Goal: Communication & Community: Answer question/provide support

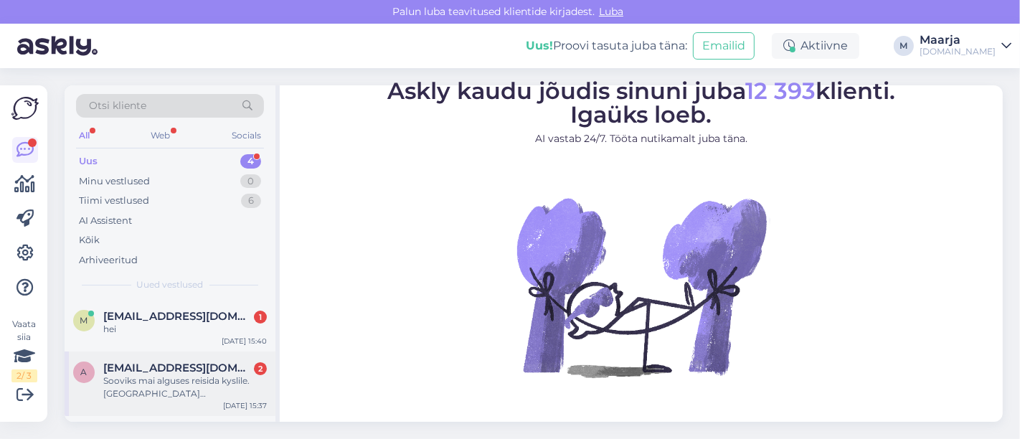
scroll to position [122, 0]
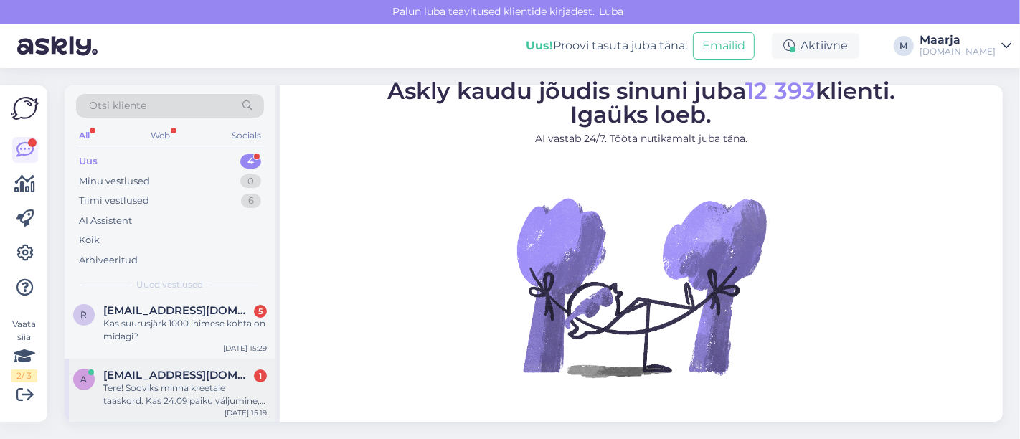
click at [138, 389] on div "Tere! Sooviks minna kreetale taaskord. Kas 24.09 paiku väljumine, vähemalt 4* h…" at bounding box center [185, 395] width 164 height 26
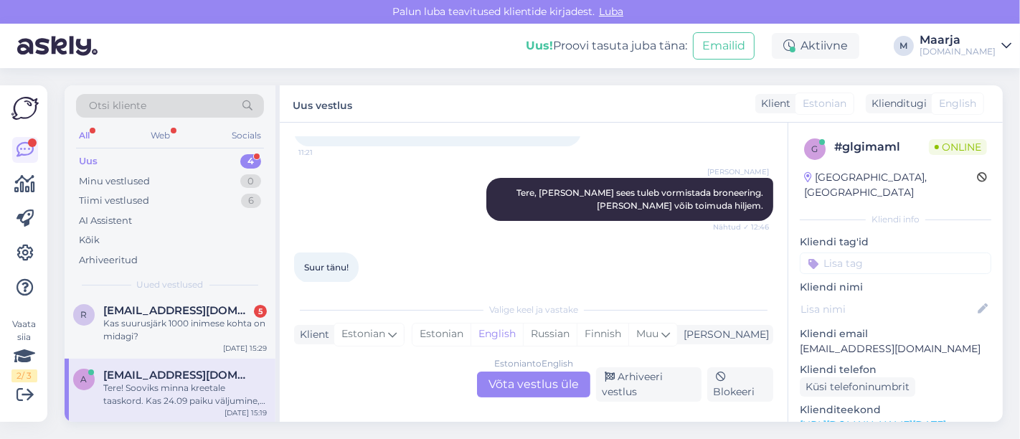
scroll to position [256, 0]
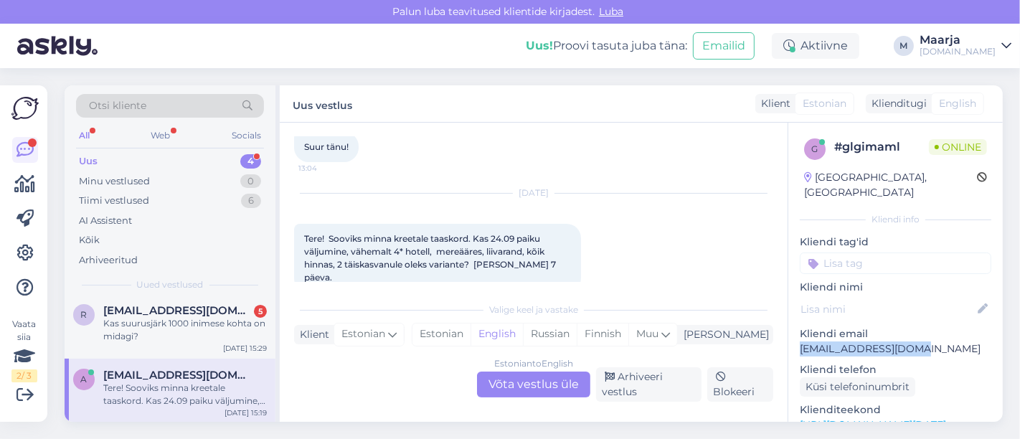
drag, startPoint x: 924, startPoint y: 334, endPoint x: 797, endPoint y: 339, distance: 127.7
click at [508, 339] on div "g # glgimaml Online [GEOGRAPHIC_DATA], [GEOGRAPHIC_DATA] Kliendi info Kliendi t…" at bounding box center [895, 425] width 214 height 605
copy p "[EMAIL_ADDRESS][DOMAIN_NAME]"
click at [202, 372] on span "[EMAIL_ADDRESS][DOMAIN_NAME]" at bounding box center [177, 375] width 149 height 13
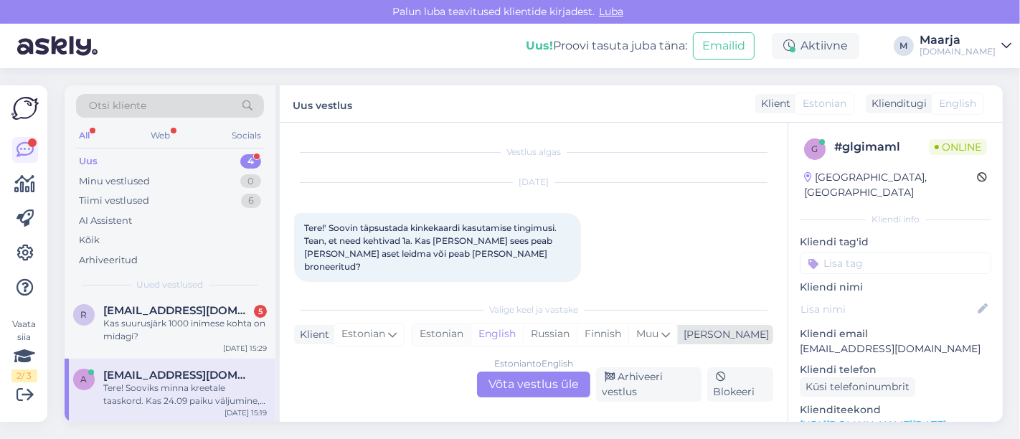
click at [470, 339] on div "Estonian" at bounding box center [441, 334] width 58 height 22
click at [508, 389] on div "Estonian to Estonian Võta vestlus üle" at bounding box center [533, 384] width 113 height 26
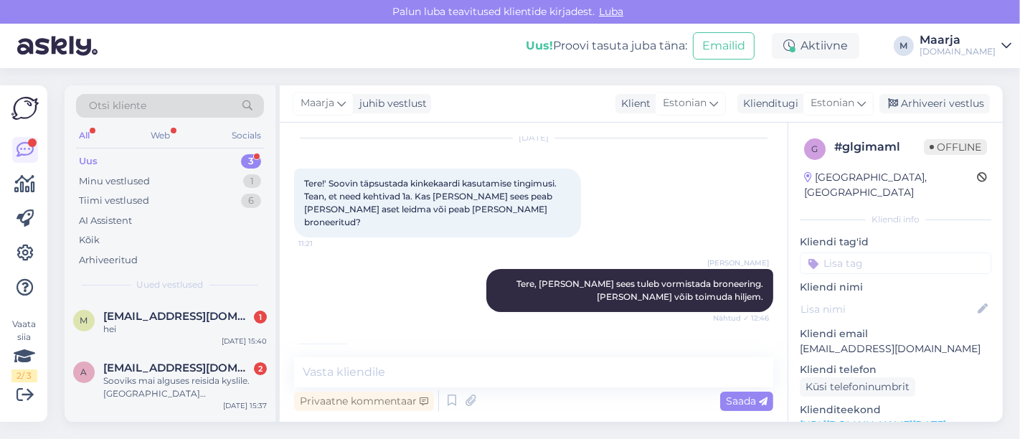
scroll to position [193, 0]
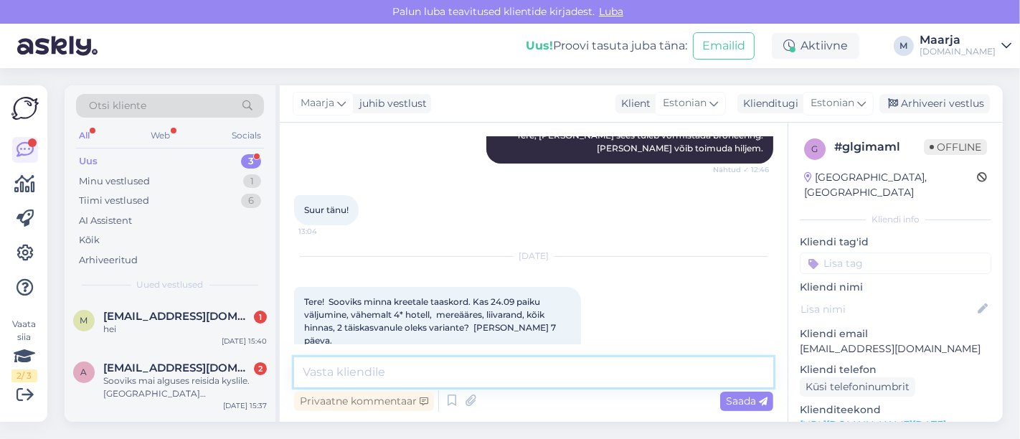
click at [422, 381] on textarea at bounding box center [533, 372] width 479 height 30
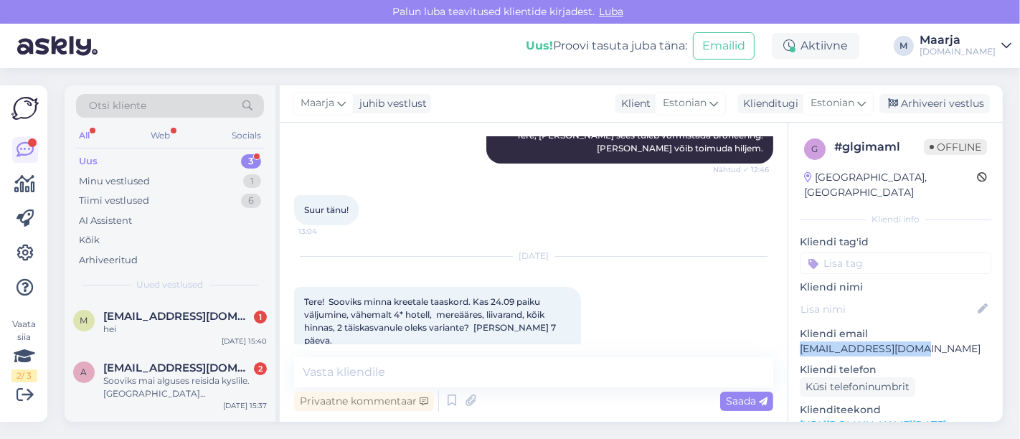
drag, startPoint x: 922, startPoint y: 333, endPoint x: 795, endPoint y: 331, distance: 126.2
click at [508, 331] on div "g # glgimaml Offline [GEOGRAPHIC_DATA], [GEOGRAPHIC_DATA] Kliendi info Kliendi …" at bounding box center [895, 425] width 214 height 605
copy p "[EMAIL_ADDRESS][DOMAIN_NAME]"
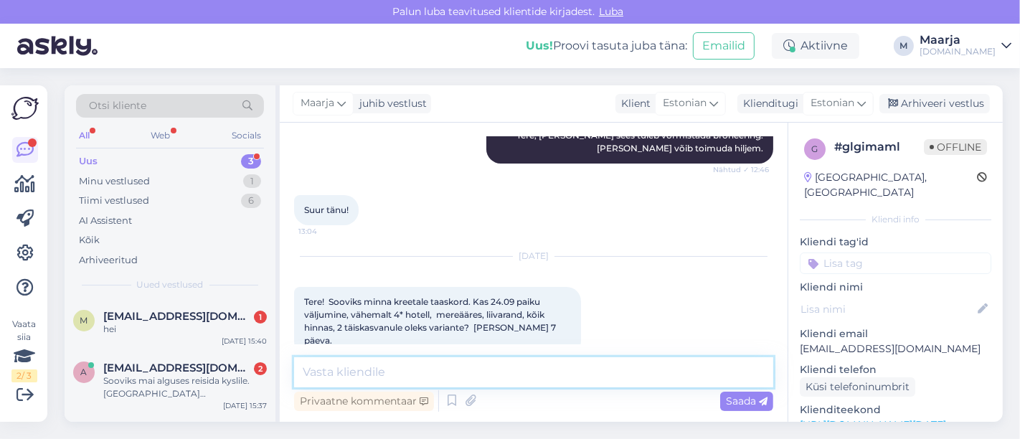
click at [508, 382] on textarea at bounding box center [533, 372] width 479 height 30
type textarea "Tere, saatsime pakkumise Teile meilile. :)"
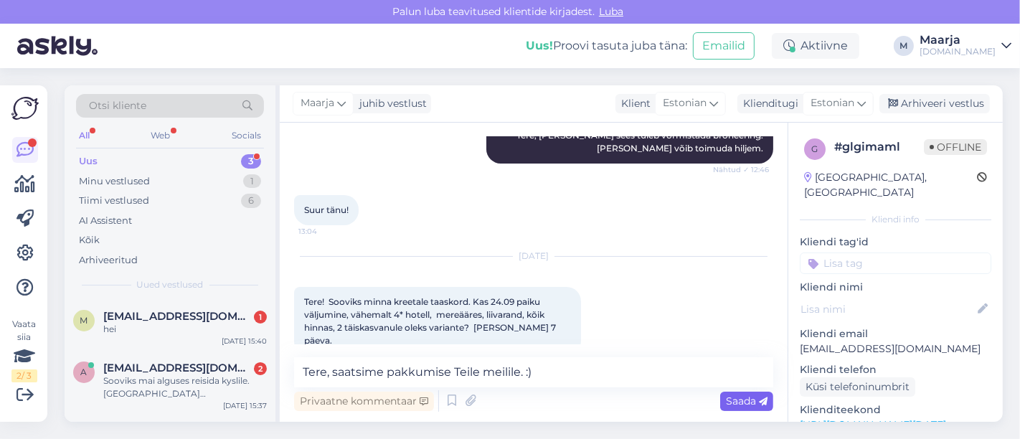
click at [508, 402] on span "Saada" at bounding box center [747, 400] width 42 height 13
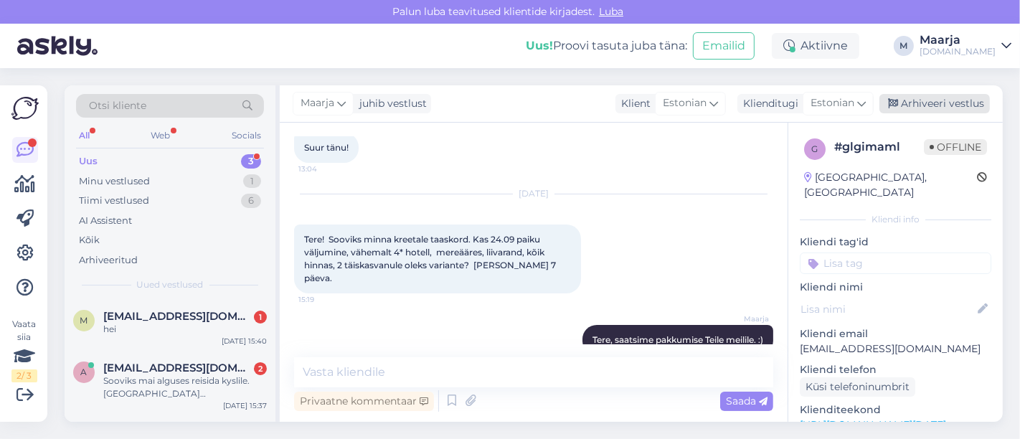
click at [508, 105] on div "Arhiveeri vestlus" at bounding box center [934, 103] width 110 height 19
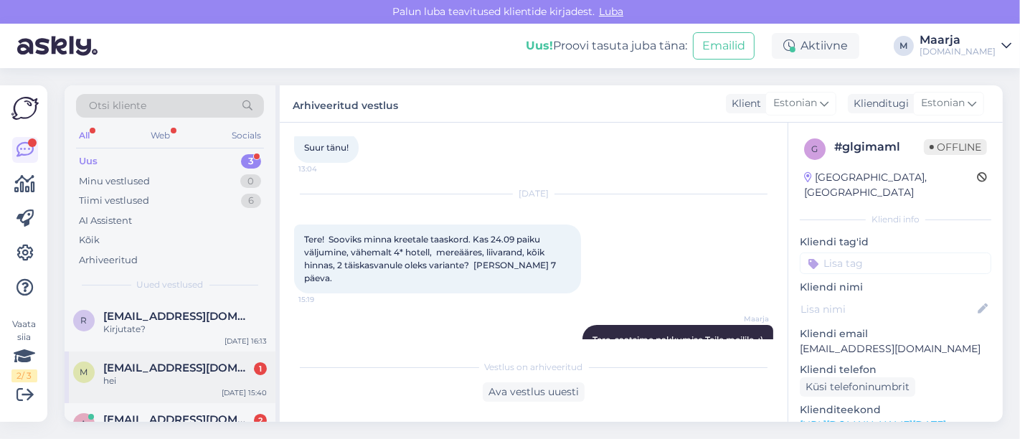
click at [159, 363] on span "[EMAIL_ADDRESS][DOMAIN_NAME]" at bounding box center [177, 367] width 149 height 13
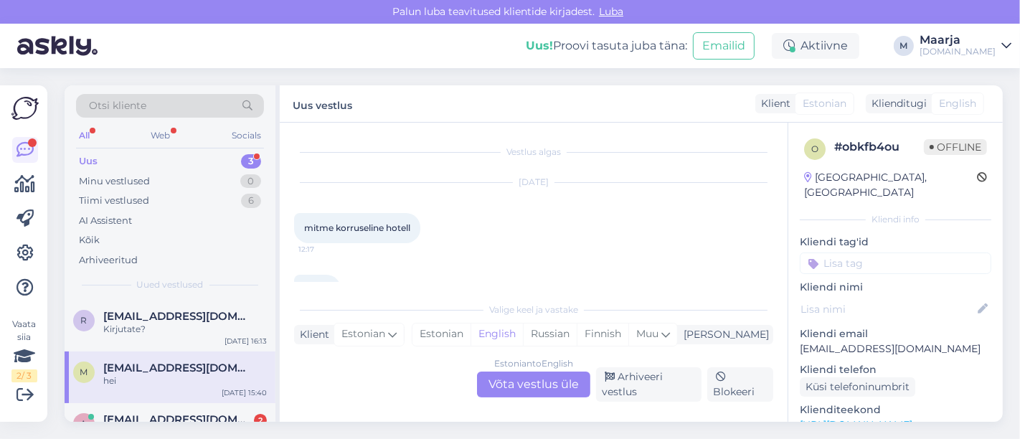
scroll to position [6483, 0]
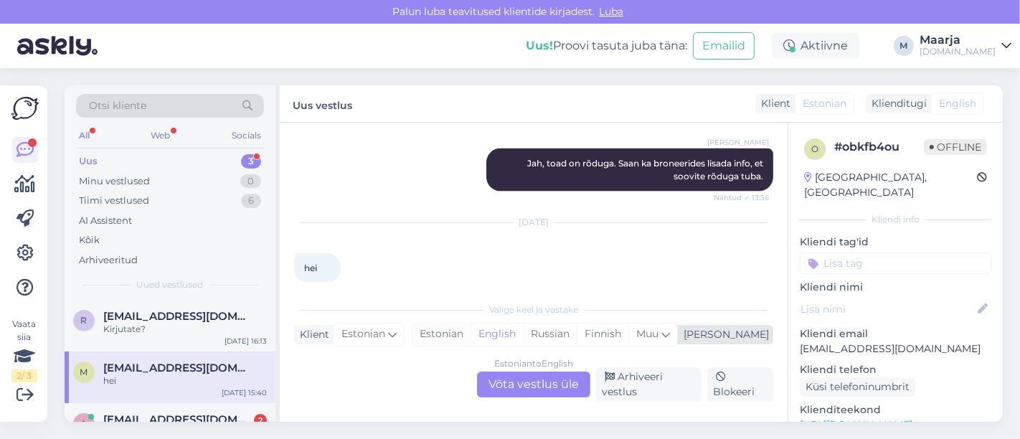
click at [470, 331] on div "Estonian" at bounding box center [441, 334] width 58 height 22
click at [508, 375] on div "Estonian to Estonian Võta vestlus üle" at bounding box center [533, 384] width 113 height 26
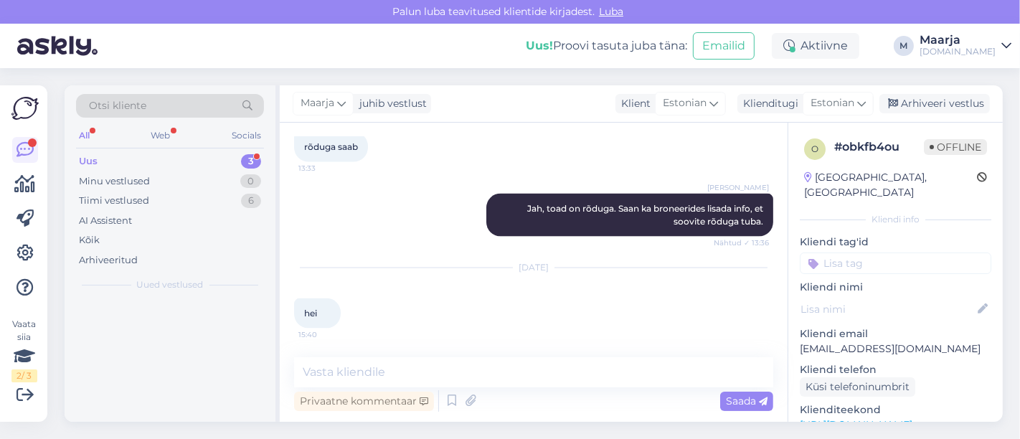
scroll to position [6421, 0]
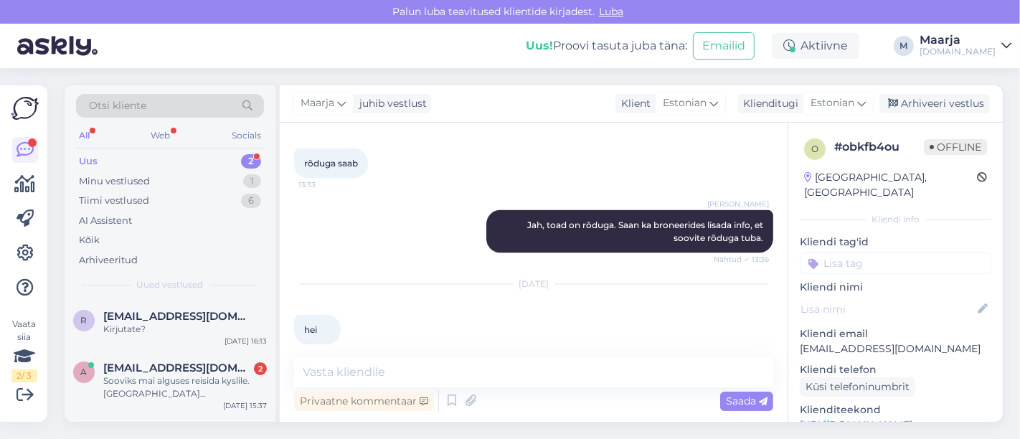
click at [453, 356] on div "Vestlus algas [DATE] mitme korruseline hotell 12:17 ?? 12:18 [PERSON_NAME] Päik…" at bounding box center [534, 272] width 508 height 299
click at [455, 373] on textarea at bounding box center [533, 372] width 479 height 30
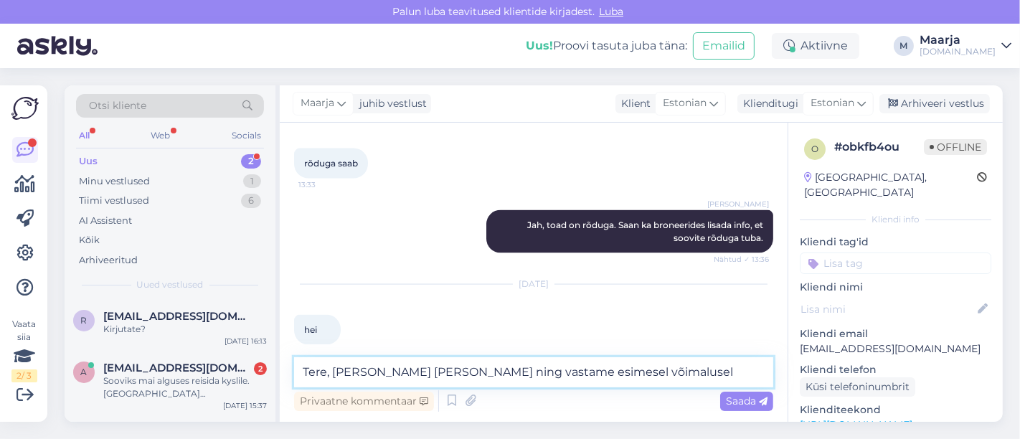
type textarea "Tere, [PERSON_NAME] [PERSON_NAME] ning vastame esimesel võimalusel."
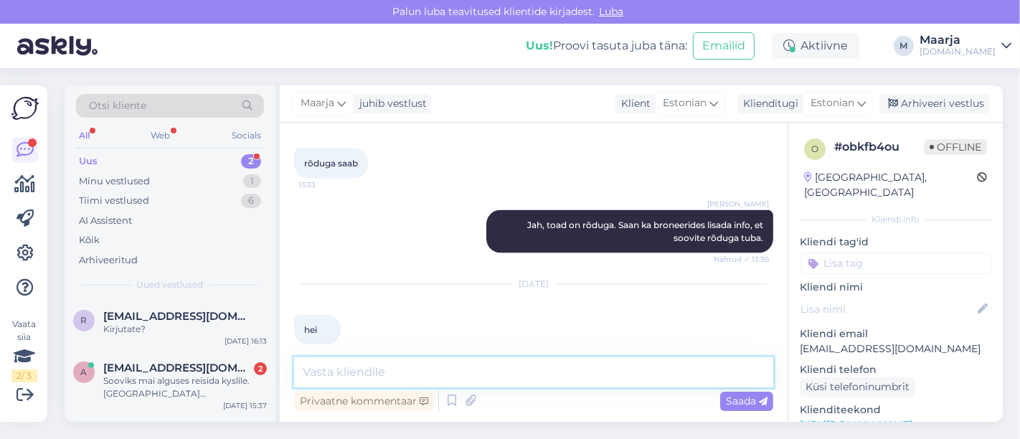
scroll to position [6496, 0]
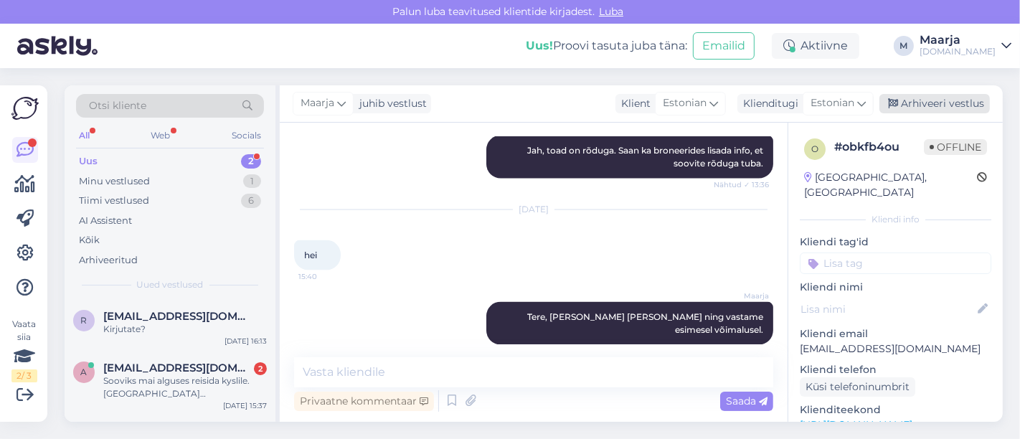
click at [508, 99] on div "Arhiveeri vestlus" at bounding box center [934, 103] width 110 height 19
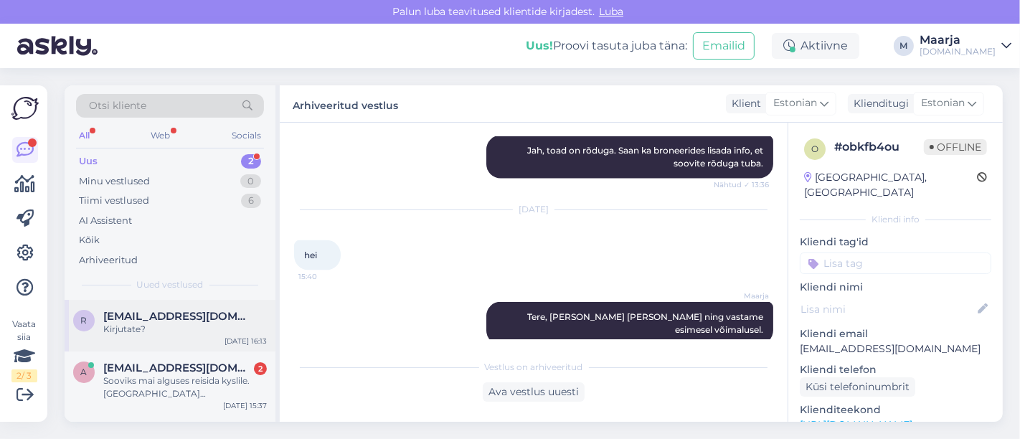
click at [157, 314] on span "[EMAIL_ADDRESS][DOMAIN_NAME]" at bounding box center [177, 316] width 149 height 13
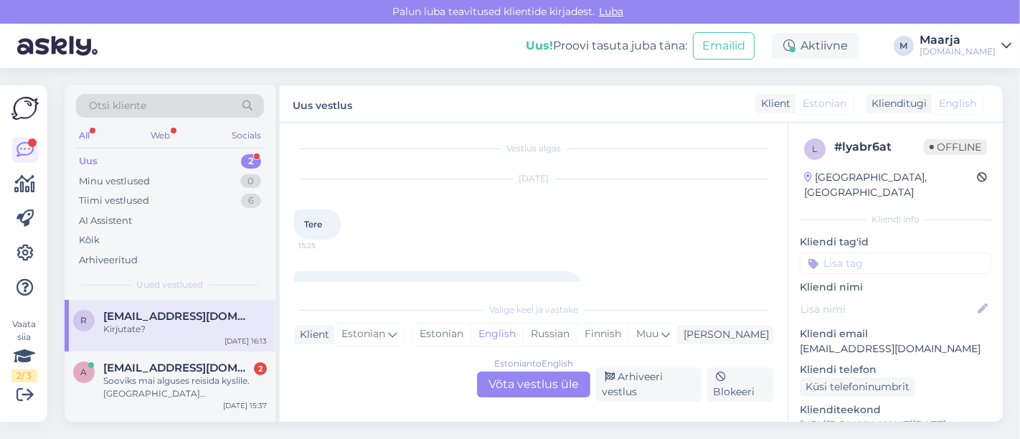
scroll to position [0, 0]
click at [470, 336] on div "Estonian" at bounding box center [441, 334] width 58 height 22
click at [507, 392] on div "Estonian to Estonian Võta vestlus üle" at bounding box center [533, 384] width 113 height 26
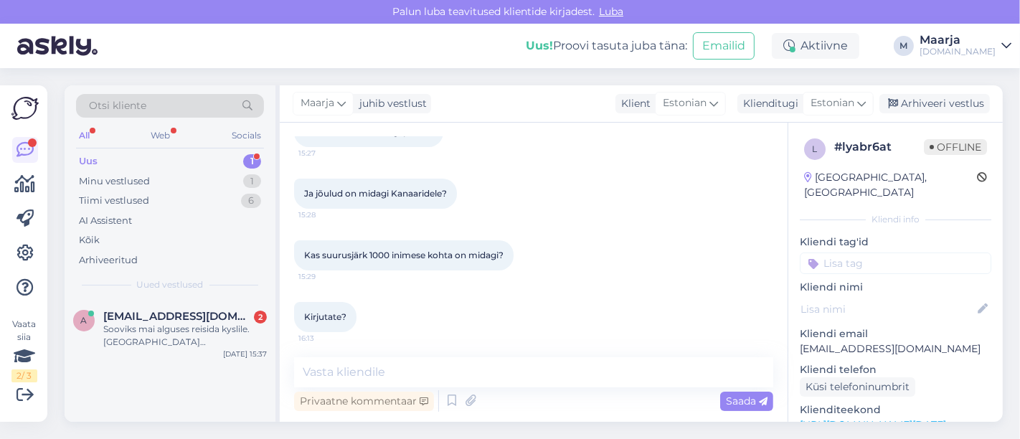
scroll to position [235, 0]
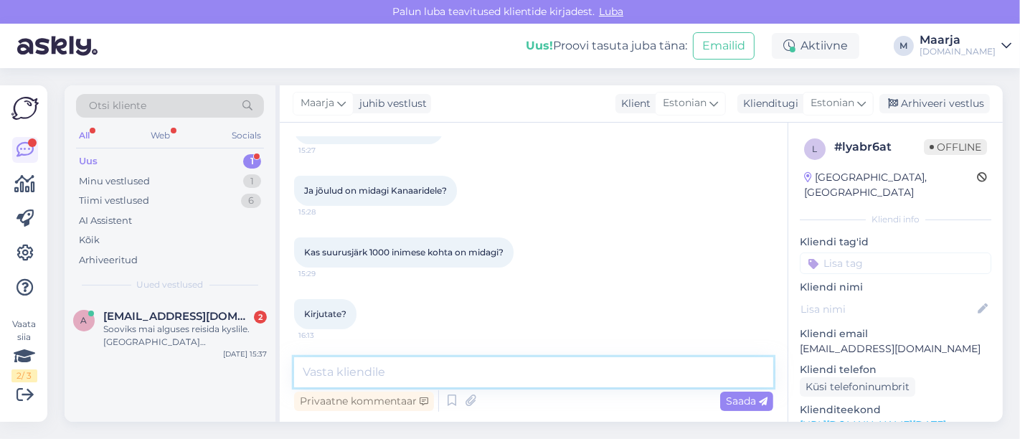
click at [420, 376] on textarea at bounding box center [533, 372] width 479 height 30
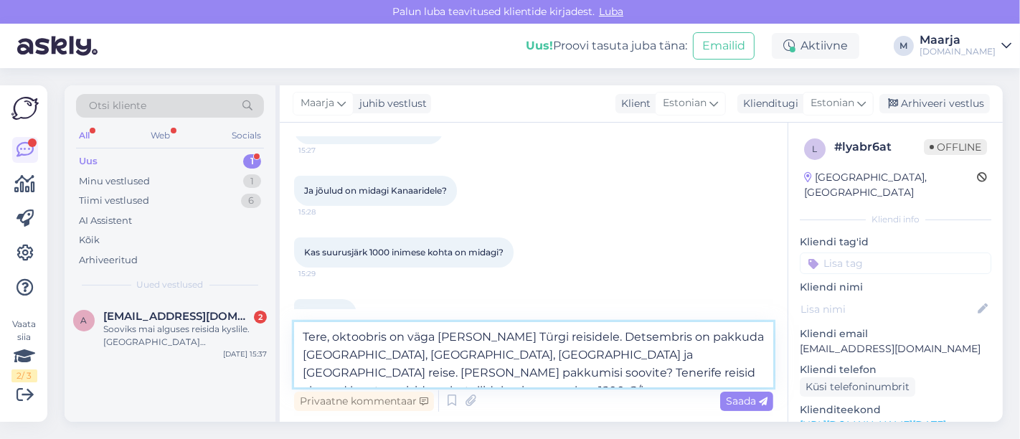
type textarea "Tere, oktoobris on väga [PERSON_NAME] Türgi reisidele. Detsembris on pakkuda [G…"
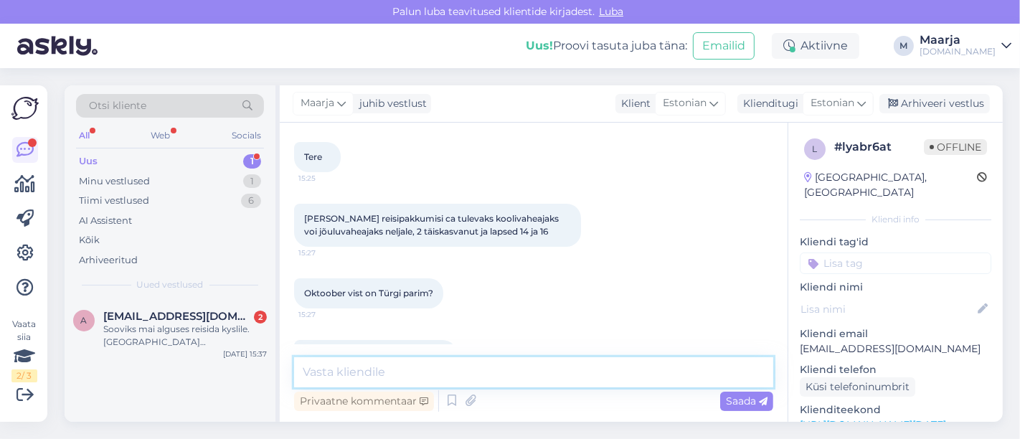
scroll to position [61, 0]
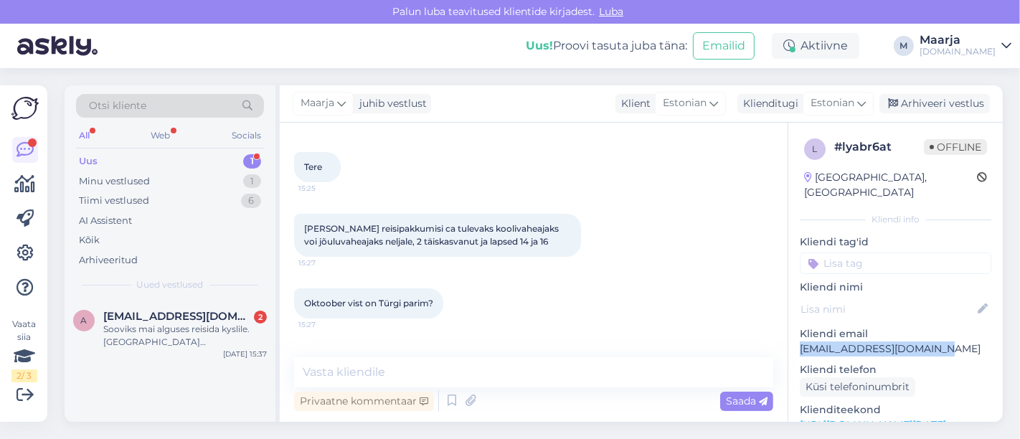
drag, startPoint x: 937, startPoint y: 333, endPoint x: 792, endPoint y: 330, distance: 144.2
click at [508, 330] on div "l # lyabr6at Offline [GEOGRAPHIC_DATA], [GEOGRAPHIC_DATA] Kliendi info Kliendi …" at bounding box center [895, 425] width 214 height 605
copy p "[EMAIL_ADDRESS][DOMAIN_NAME]"
click at [106, 156] on div "Uus 1" at bounding box center [170, 161] width 188 height 20
click at [174, 354] on div "a [EMAIL_ADDRESS][DOMAIN_NAME] 2 Sooviks mai alguses reisida kyslile. [GEOGRAPH…" at bounding box center [170, 332] width 211 height 65
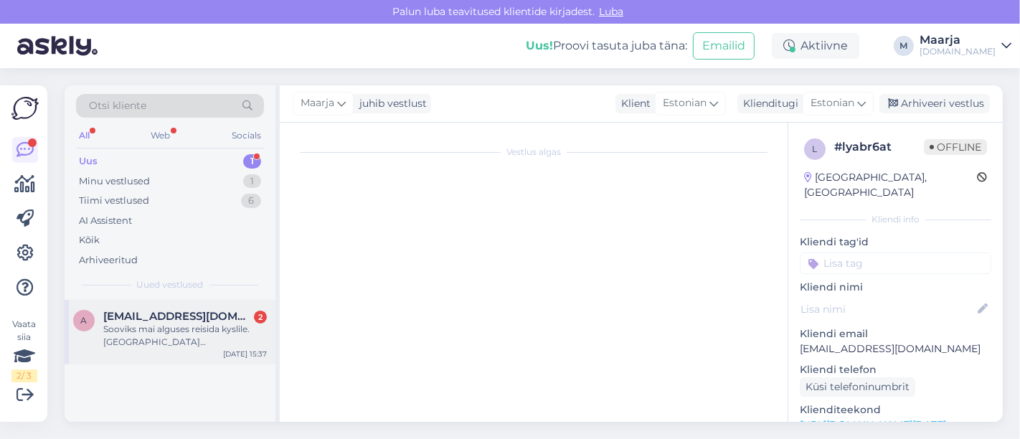
scroll to position [76, 0]
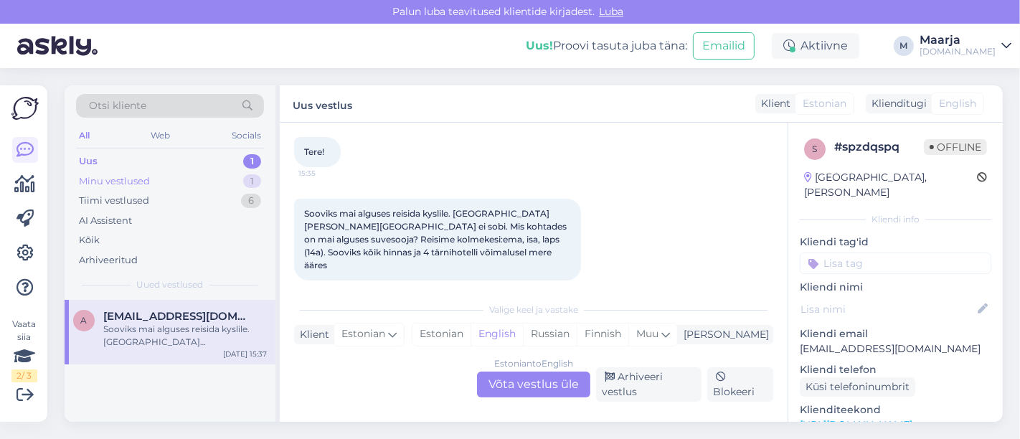
click at [184, 183] on div "Minu vestlused 1" at bounding box center [170, 181] width 188 height 20
click at [157, 323] on div "Tere, oktoobris on väga [PERSON_NAME] Türgi reisidele. Detsembris on pakkuda [G…" at bounding box center [185, 336] width 164 height 26
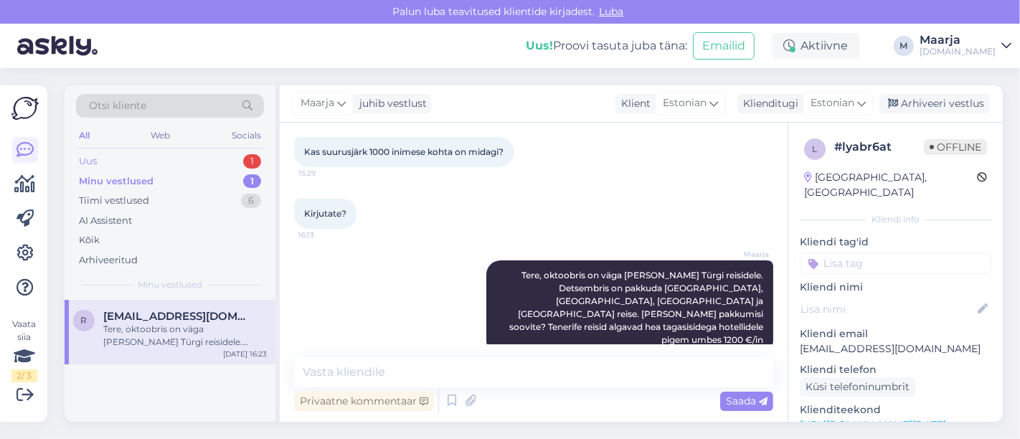
click at [145, 157] on div "Uus 1" at bounding box center [170, 161] width 188 height 20
click at [202, 316] on span "[EMAIL_ADDRESS][DOMAIN_NAME]" at bounding box center [177, 316] width 149 height 13
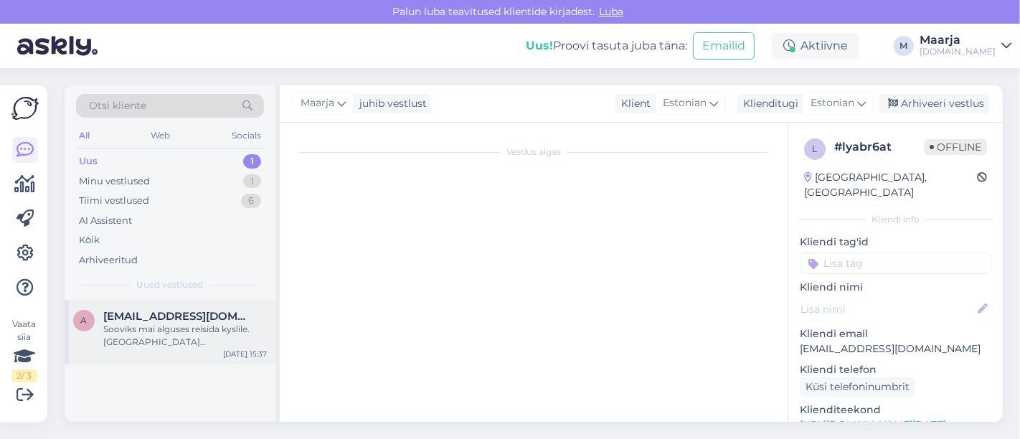
scroll to position [76, 0]
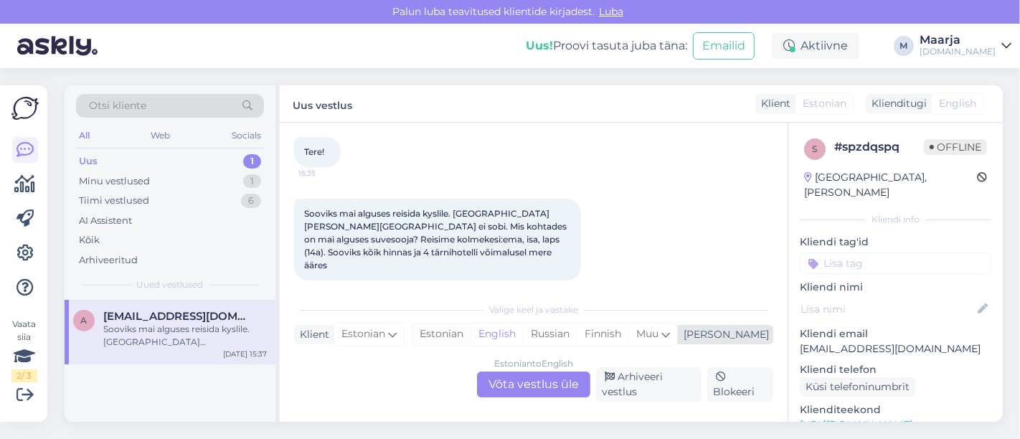
click at [470, 333] on div "Estonian" at bounding box center [441, 334] width 58 height 22
click at [508, 378] on div "Estonian to Estonian Võta vestlus üle" at bounding box center [533, 384] width 113 height 26
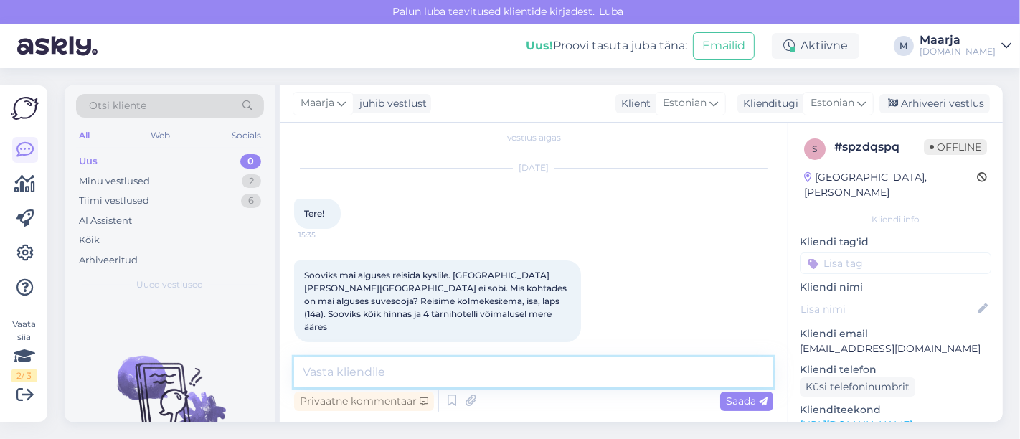
click at [463, 367] on textarea at bounding box center [533, 372] width 479 height 30
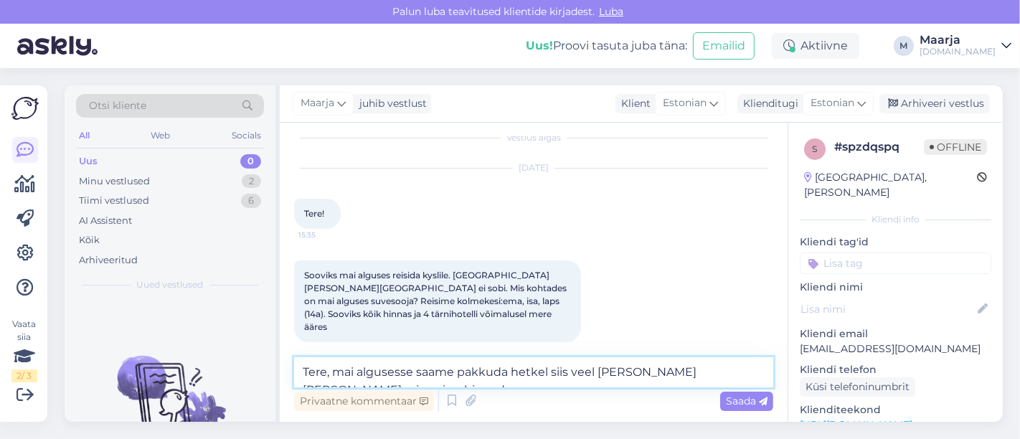
scroll to position [31, 0]
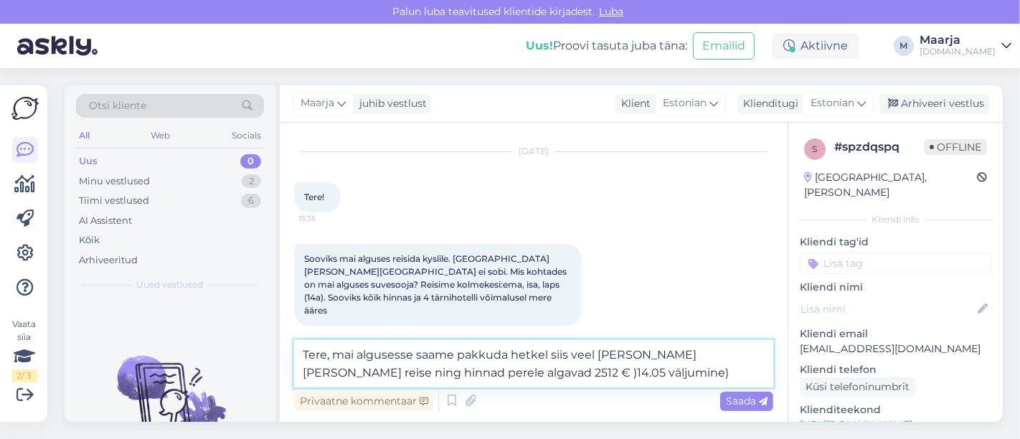
click at [478, 374] on textarea "Tere, mai algusesse saame pakkuda hetkel siis veel [PERSON_NAME] [PERSON_NAME] …" at bounding box center [533, 363] width 479 height 47
type textarea "Tere, mai algusesse saame pakkuda hetkel siis veel [PERSON_NAME] [PERSON_NAME] …"
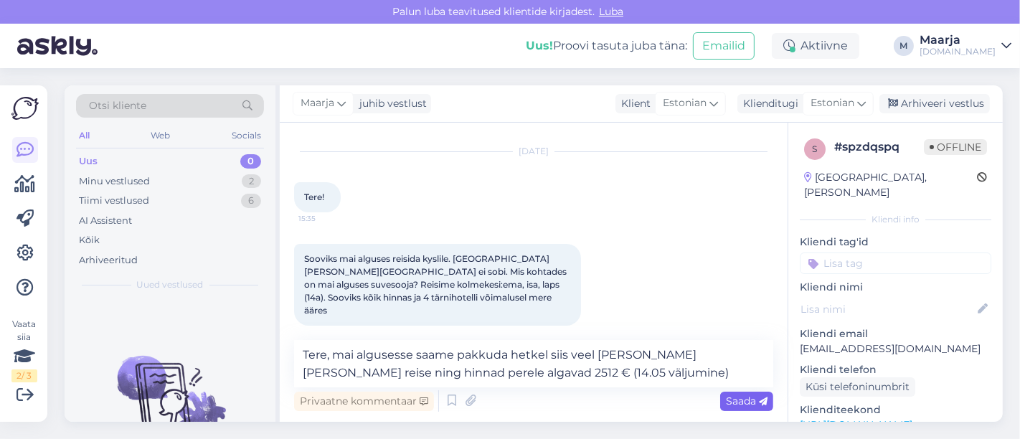
click at [508, 407] on div "Saada" at bounding box center [746, 401] width 53 height 19
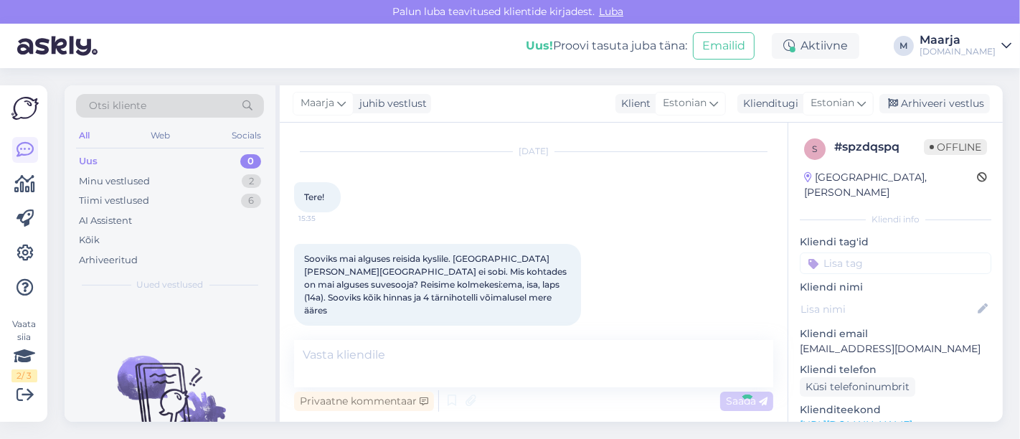
scroll to position [102, 0]
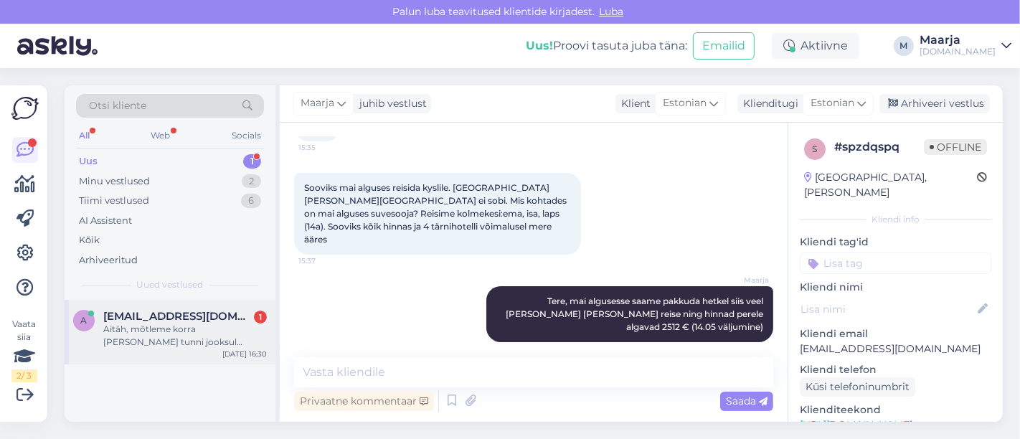
click at [215, 344] on div "Aitäh, mõtleme korra [PERSON_NAME] tunni jooksul selgub, kas tulevad ka teised …" at bounding box center [185, 336] width 164 height 26
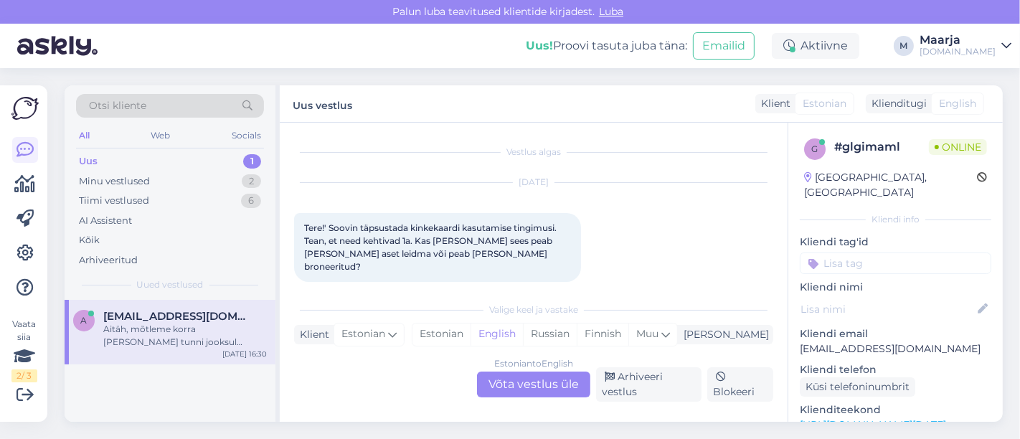
scroll to position [392, 0]
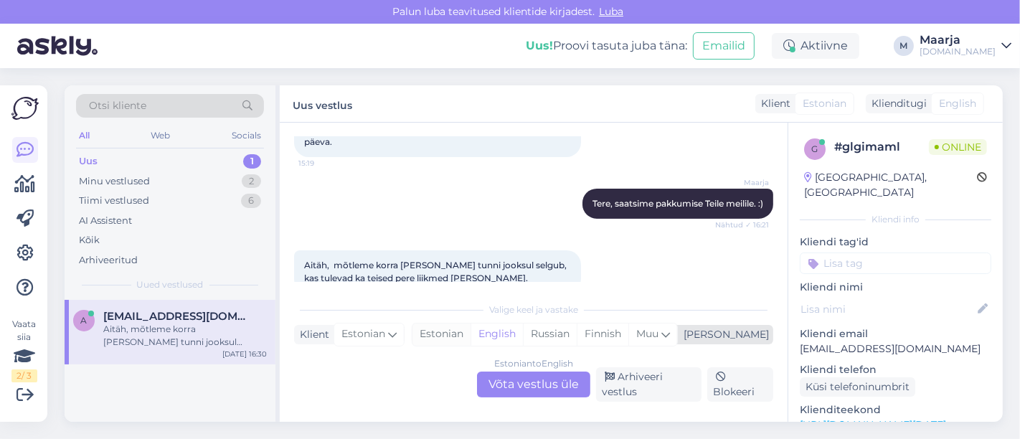
click at [470, 331] on div "Estonian" at bounding box center [441, 334] width 58 height 22
click at [508, 394] on div "Estonian to Estonian Võta vestlus üle" at bounding box center [533, 384] width 113 height 26
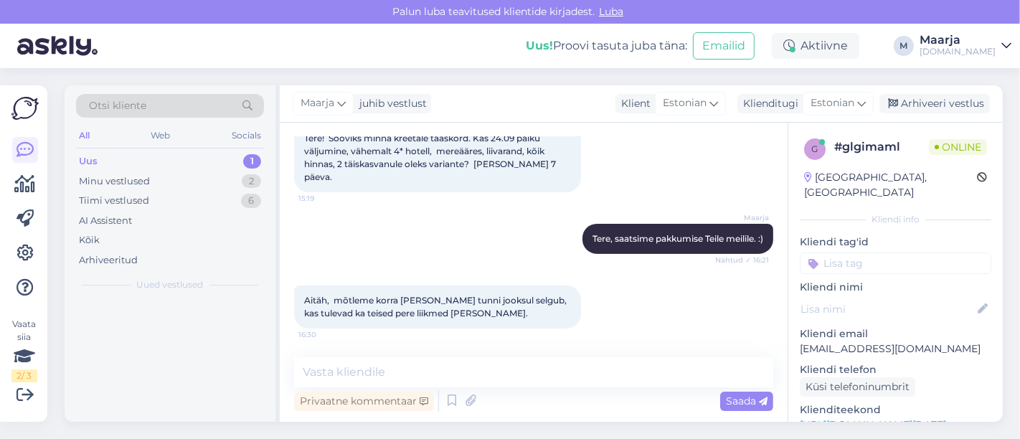
scroll to position [330, 0]
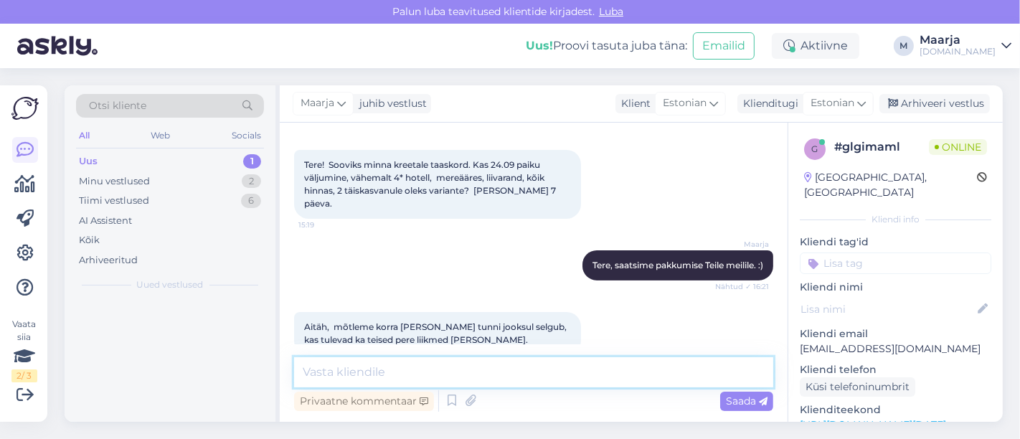
click at [440, 380] on textarea at bounding box center [533, 372] width 479 height 30
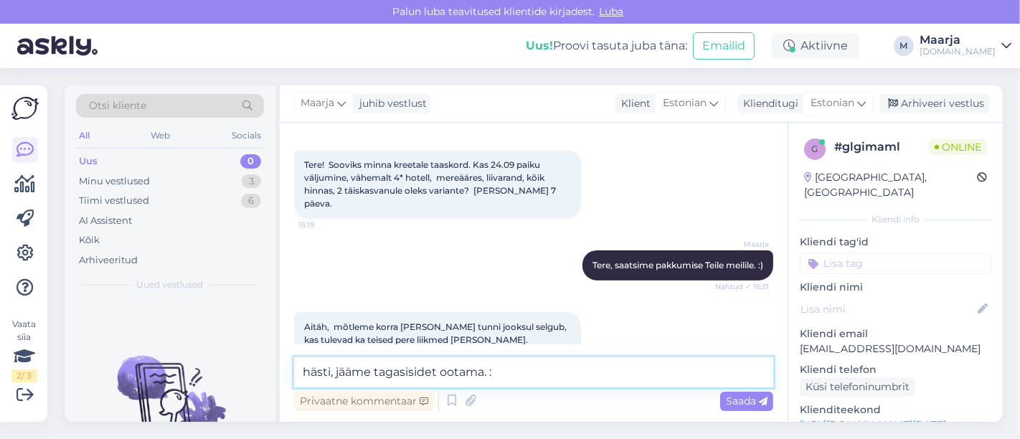
type textarea "hästi, jääme tagasisidet ootama. :)"
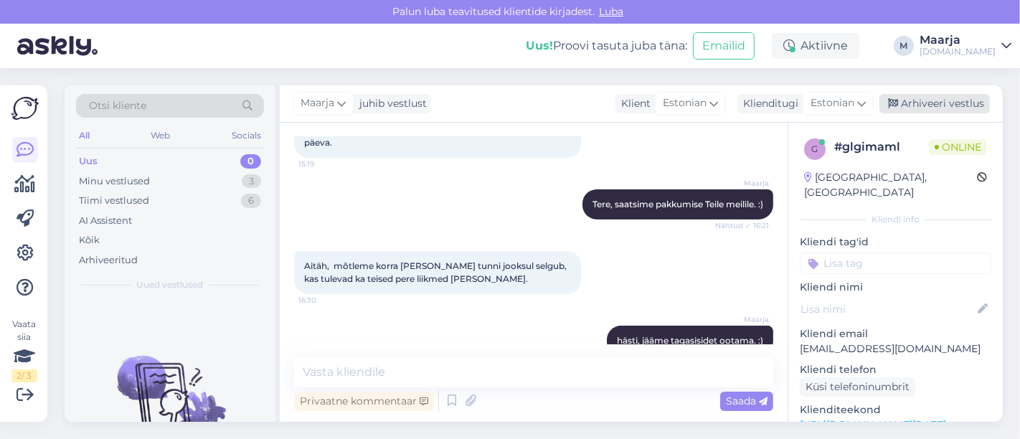
click at [508, 104] on div "Arhiveeri vestlus" at bounding box center [934, 103] width 110 height 19
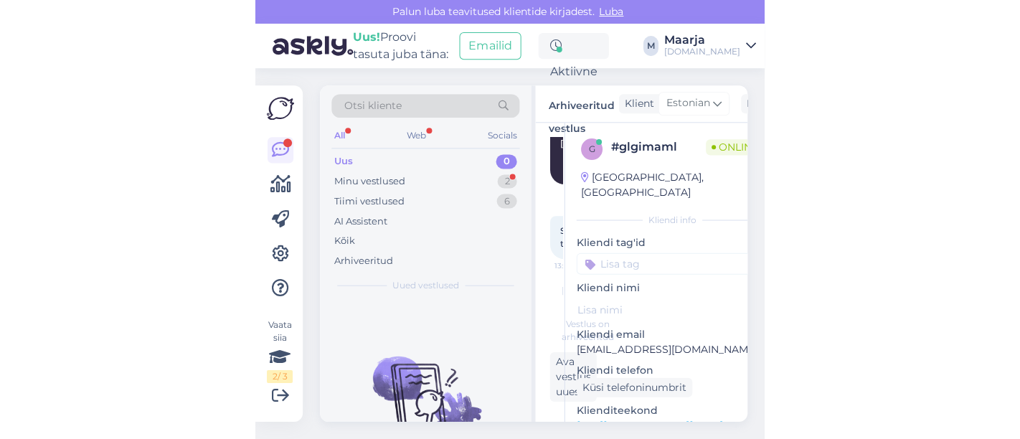
scroll to position [869, 0]
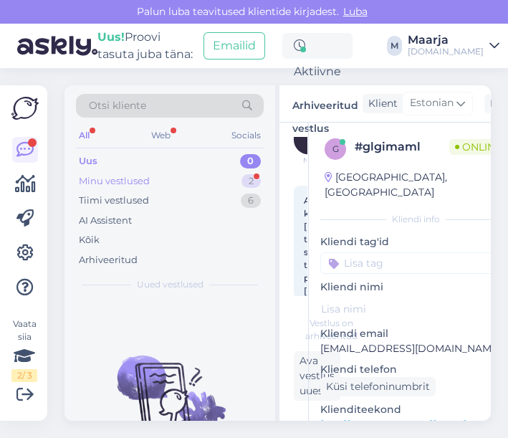
click at [116, 181] on div "Minu vestlused" at bounding box center [114, 181] width 71 height 14
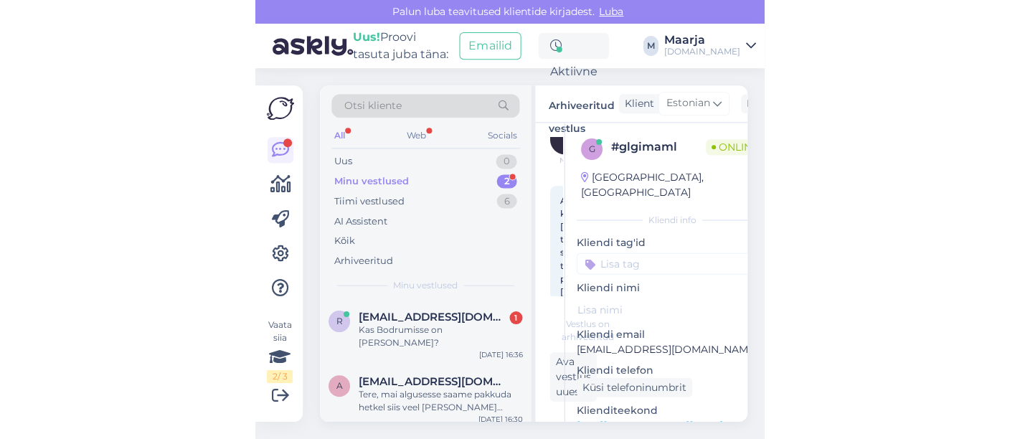
scroll to position [392, 0]
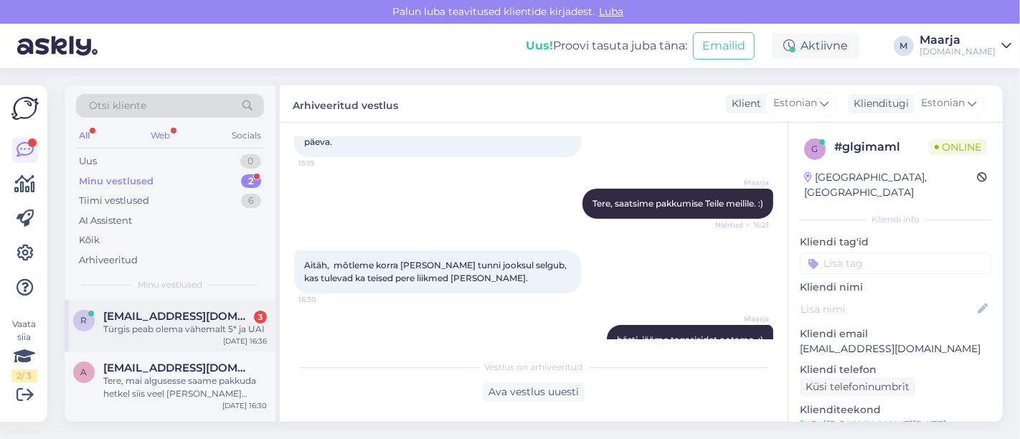
click at [204, 331] on div "Türgis peab olema vähemalt 5* ja UAI" at bounding box center [185, 329] width 164 height 13
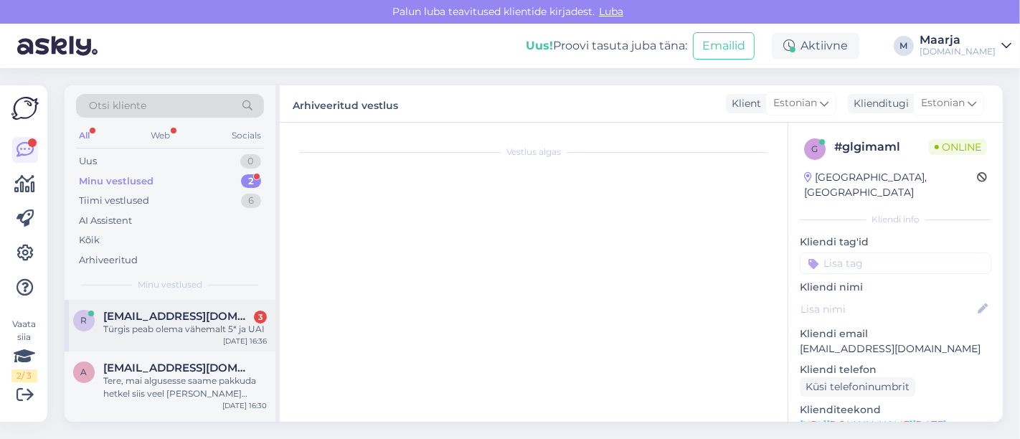
scroll to position [520, 0]
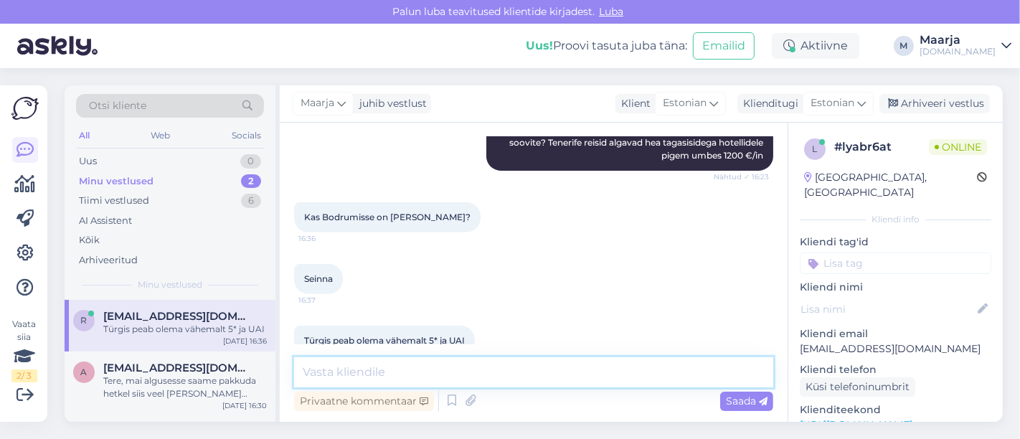
click at [409, 373] on textarea at bounding box center [533, 372] width 479 height 30
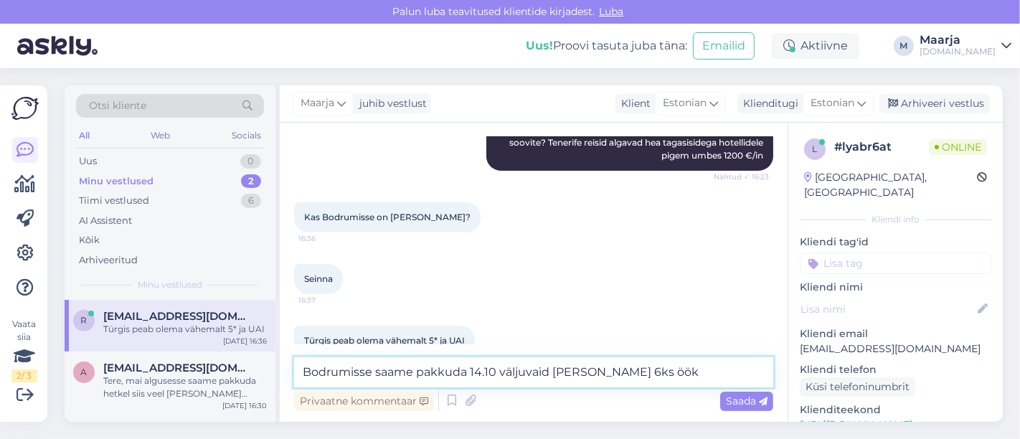
type textarea "Bodrumisse saame pakkuda 14.10 väljuvaid [PERSON_NAME] 6ks ööks"
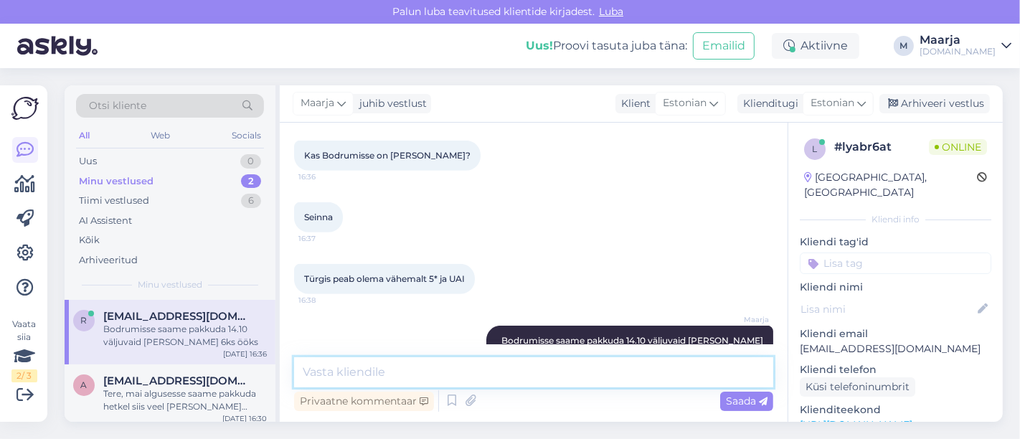
scroll to position [643, 0]
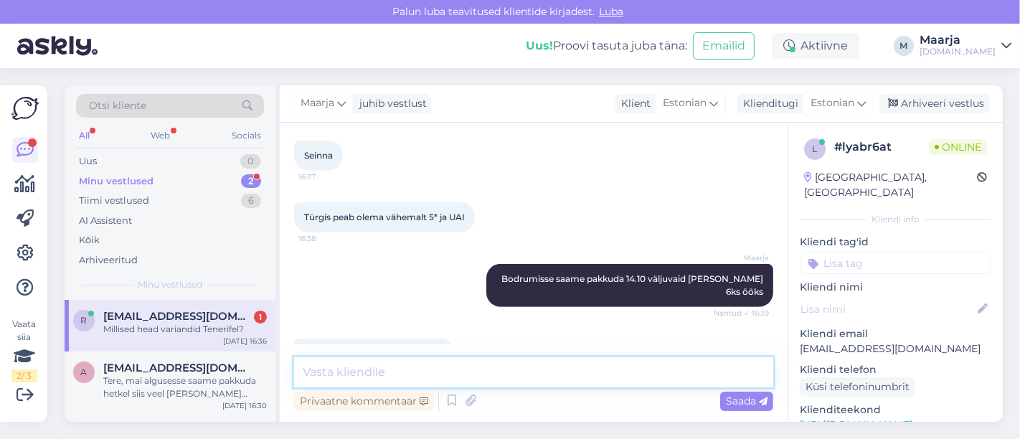
click at [398, 366] on textarea at bounding box center [533, 372] width 479 height 30
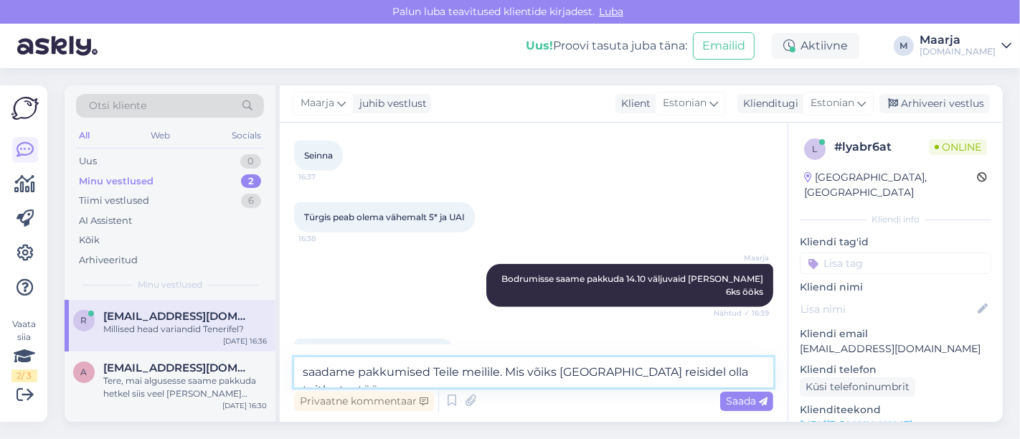
type textarea "saadame pakkumised Teile meilile. Mis võiks Tenerife reisidel olla toitlustustü…"
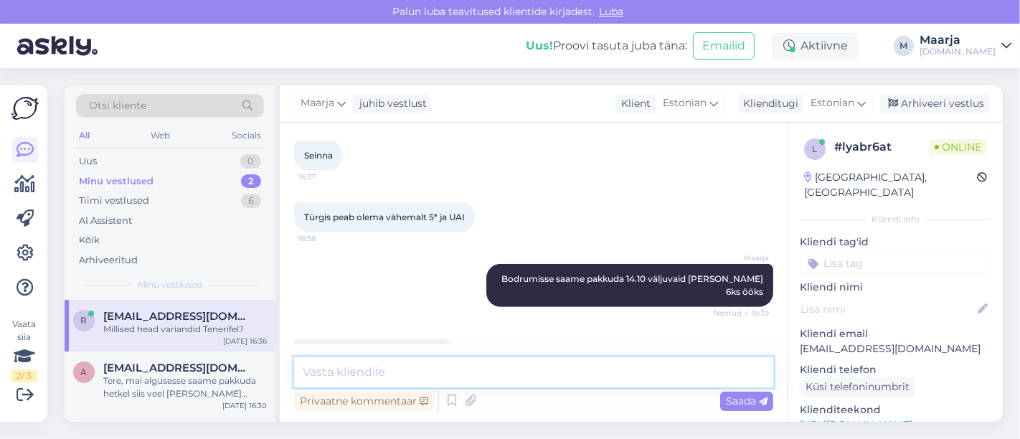
scroll to position [718, 0]
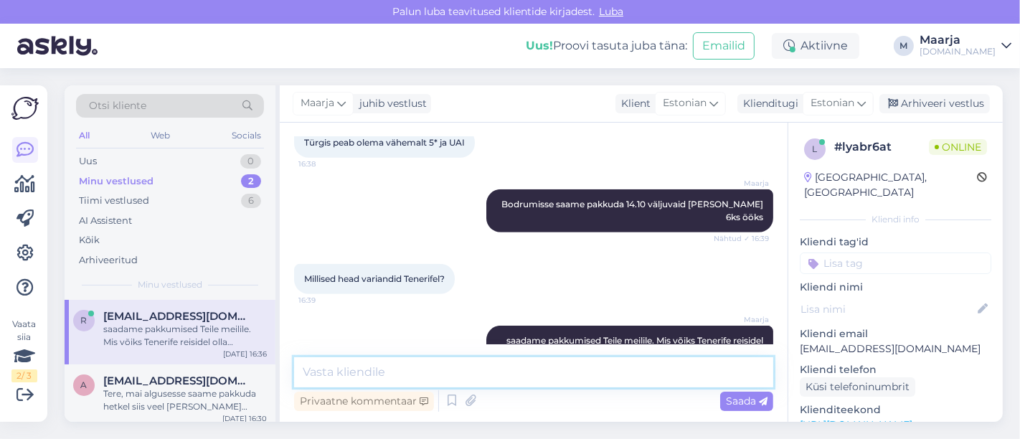
type textarea "m"
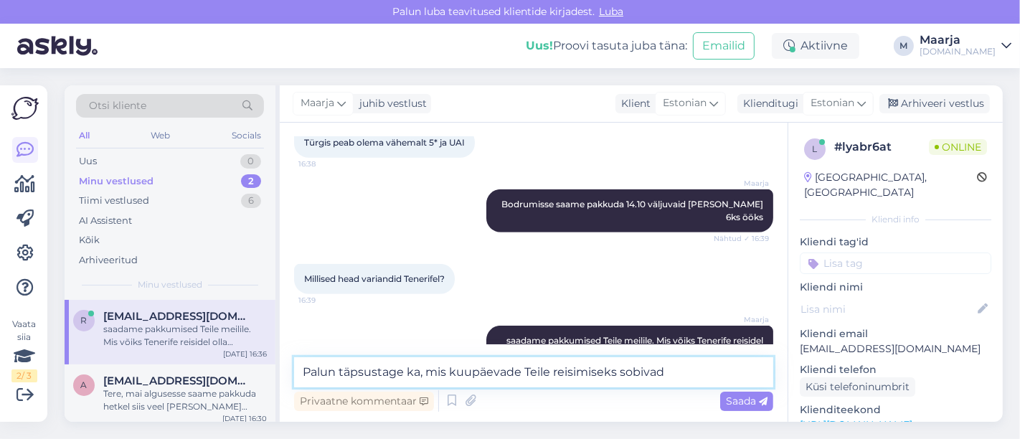
type textarea "Palun täpsustage ka, mis kuupäevade Teile reisimiseks sobivad?"
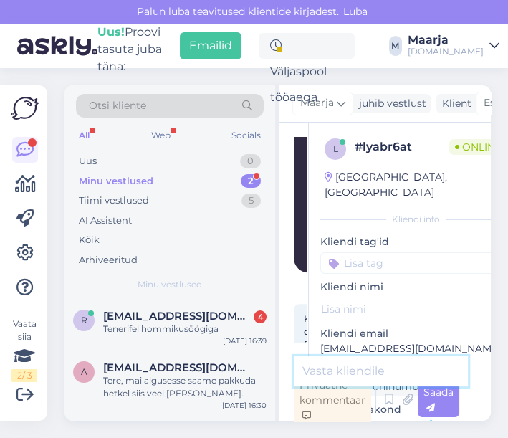
scroll to position [1879, 0]
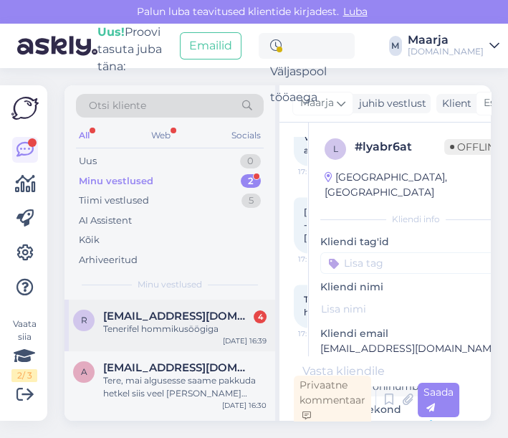
click at [174, 323] on div "Tenerifel hommikusöögiga" at bounding box center [185, 329] width 164 height 13
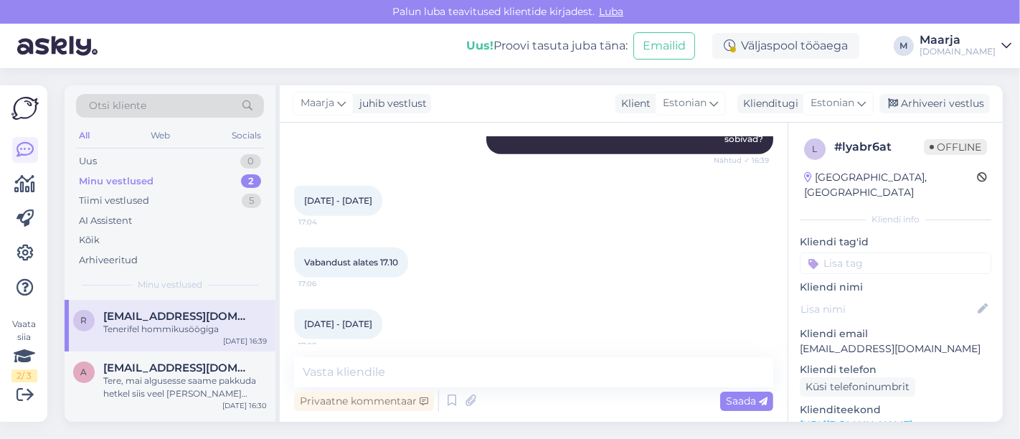
scroll to position [1039, 0]
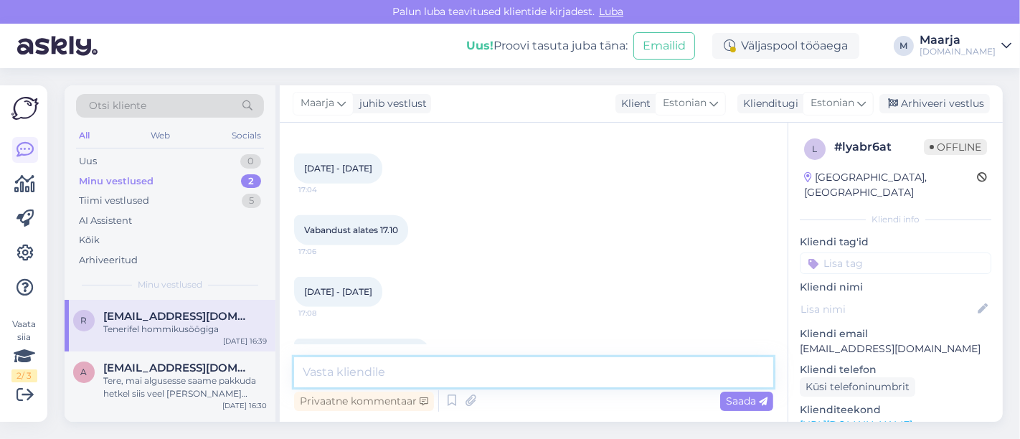
click at [430, 380] on textarea at bounding box center [533, 372] width 479 height 30
type textarea "Saadame pakkumised esimesel võimalusel meilile. :)"
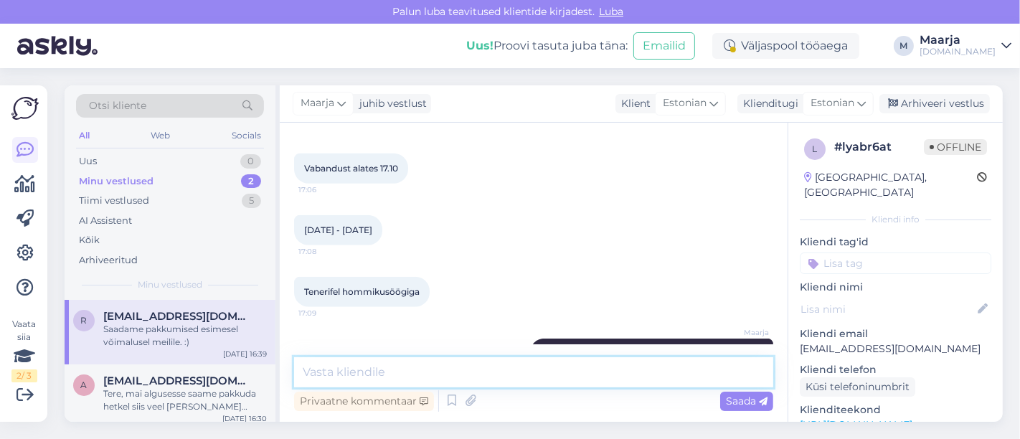
click at [369, 365] on textarea at bounding box center [533, 372] width 479 height 30
click at [508, 364] on textarea at bounding box center [533, 372] width 479 height 30
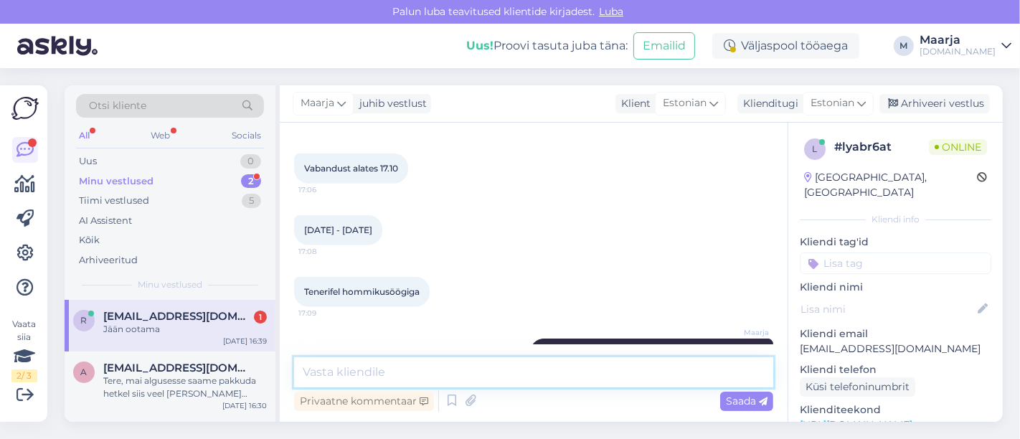
scroll to position [1162, 0]
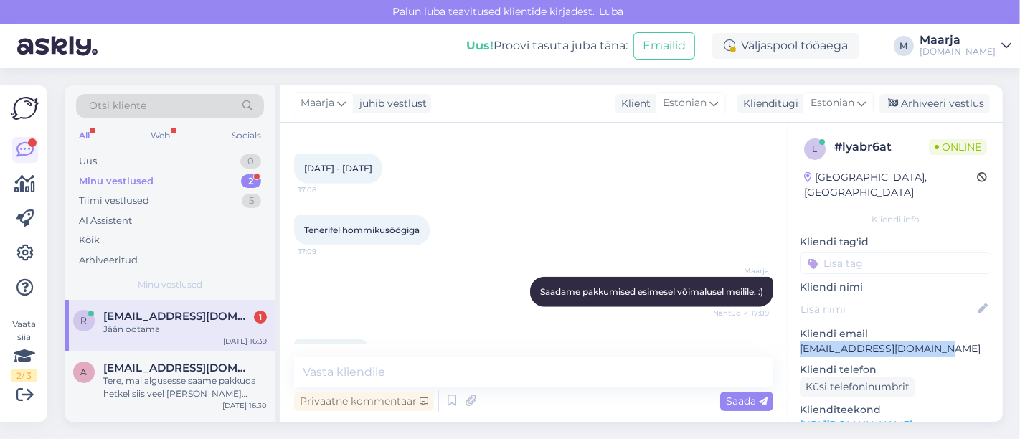
drag, startPoint x: 937, startPoint y: 331, endPoint x: 799, endPoint y: 333, distance: 137.7
click at [508, 341] on p "[EMAIL_ADDRESS][DOMAIN_NAME]" at bounding box center [895, 348] width 191 height 15
copy p "[EMAIL_ADDRESS][DOMAIN_NAME]"
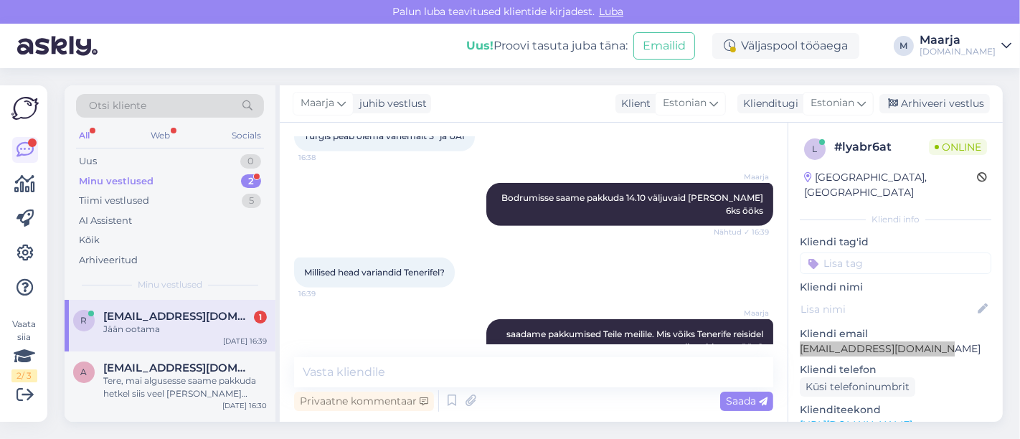
scroll to position [729, 0]
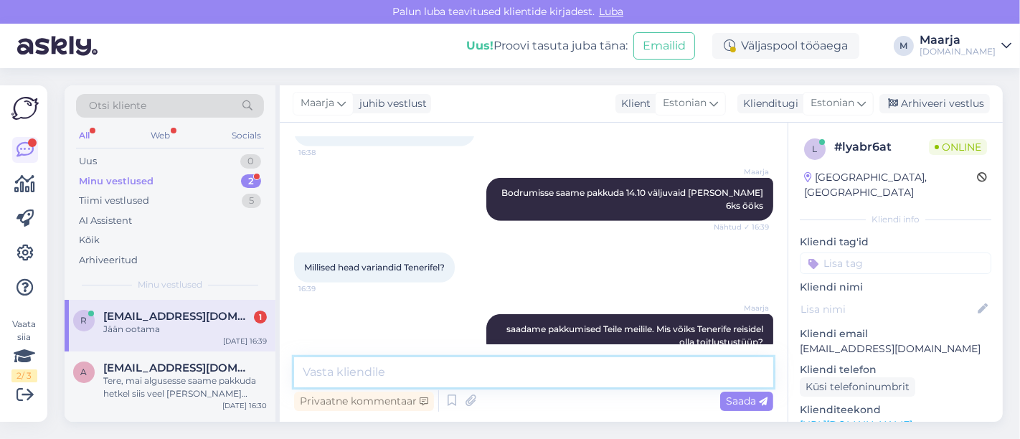
click at [412, 374] on textarea at bounding box center [533, 372] width 479 height 30
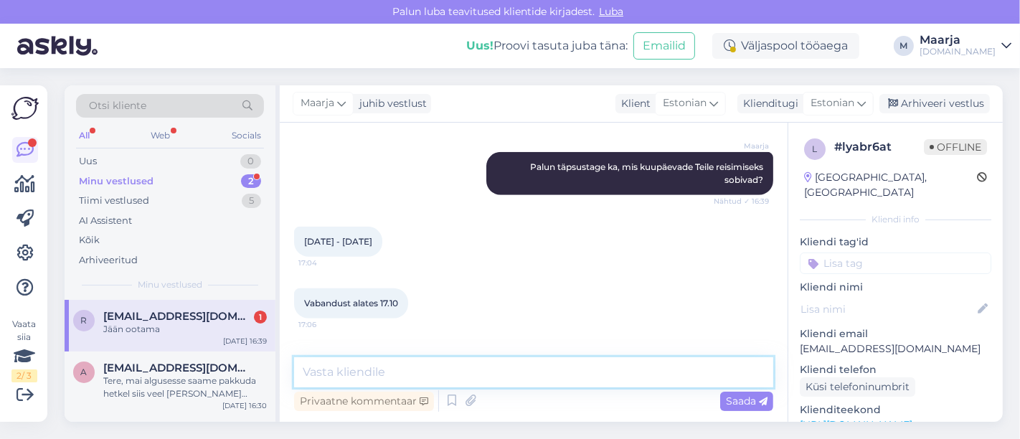
scroll to position [965, 0]
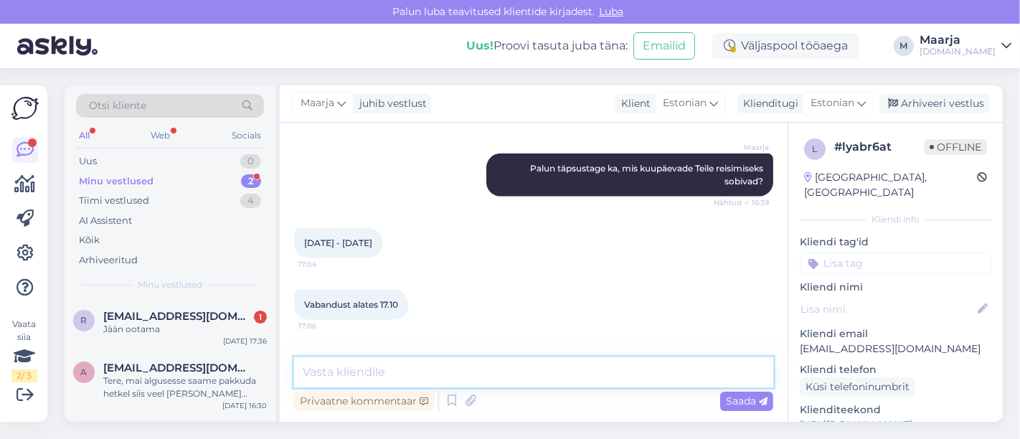
click at [353, 369] on textarea at bounding box center [533, 372] width 479 height 30
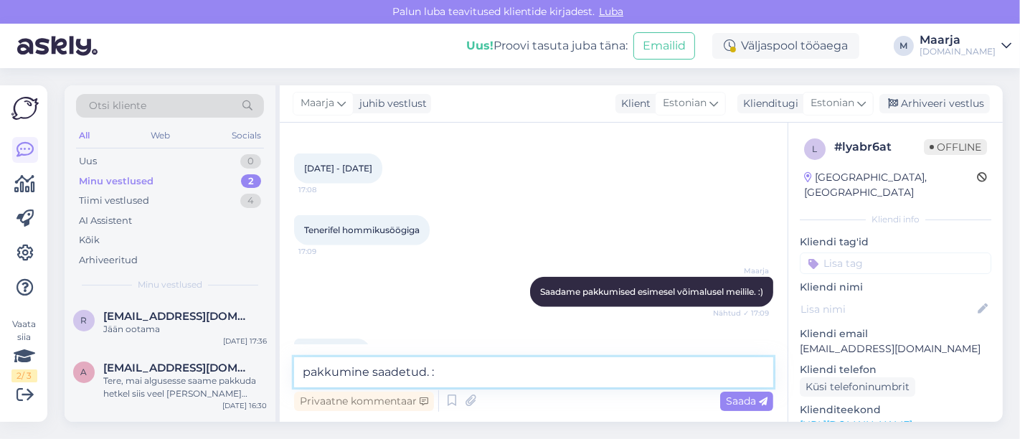
type textarea "pakkumine saadetud. :="
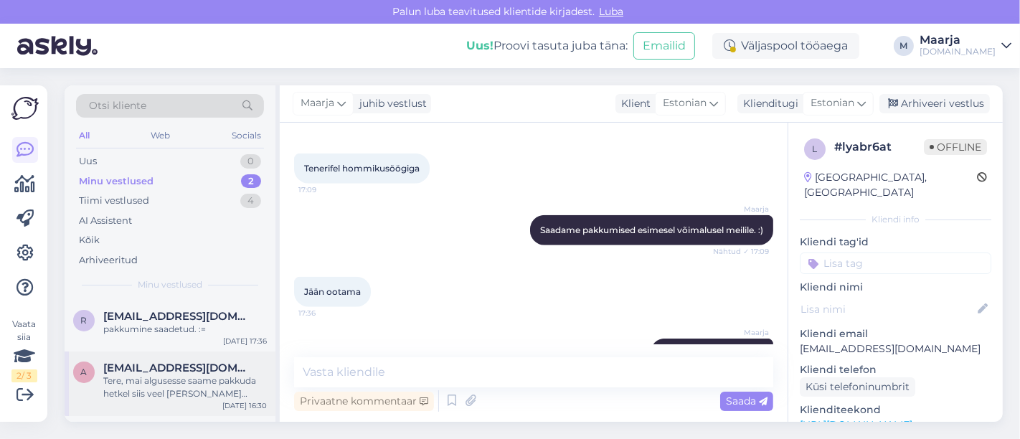
click at [143, 398] on div "Tere, mai algusesse saame pakkuda hetkel siis veel [PERSON_NAME] [PERSON_NAME] …" at bounding box center [185, 387] width 164 height 26
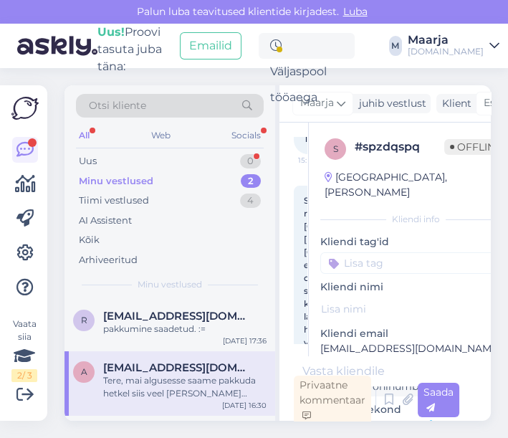
scroll to position [141, 0]
click at [108, 156] on div "Uus 0" at bounding box center [170, 161] width 188 height 20
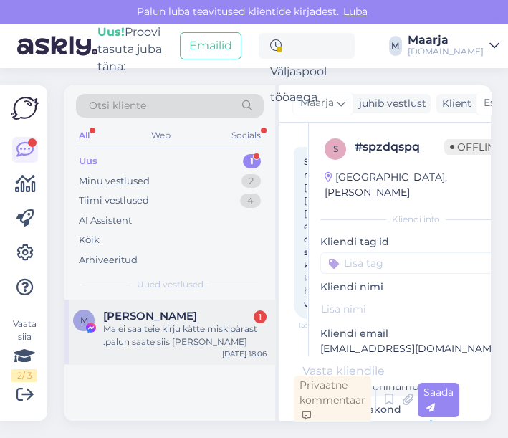
click at [163, 344] on div "Ma ei saa teie kirju kätte miskipärast .palun saate siis [PERSON_NAME]" at bounding box center [185, 336] width 164 height 26
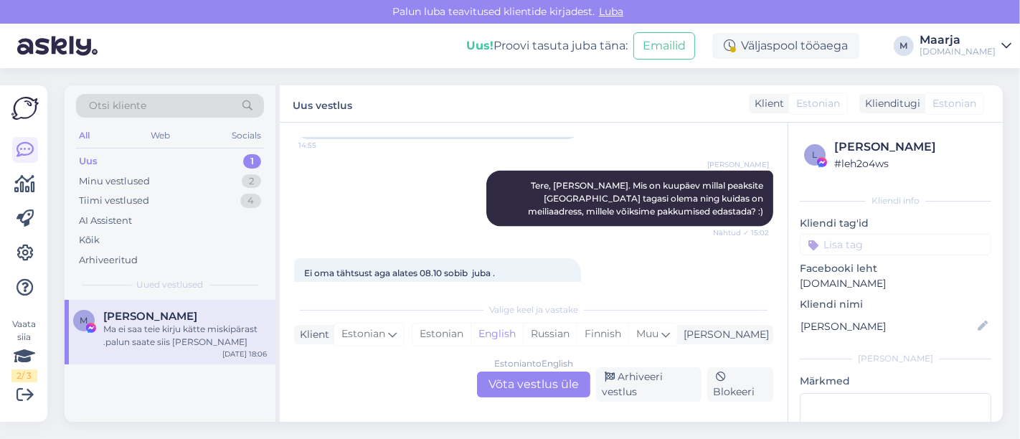
scroll to position [6342, 0]
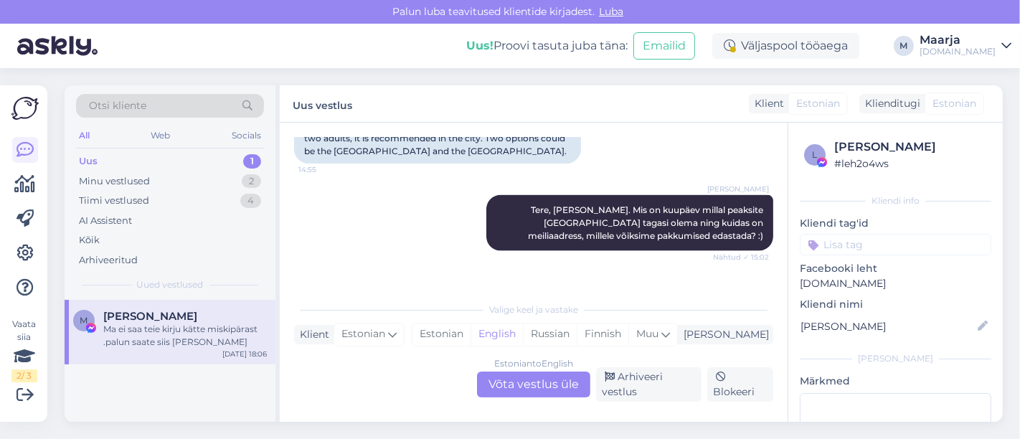
drag, startPoint x: 412, startPoint y: 250, endPoint x: 307, endPoint y: 253, distance: 104.7
click at [307, 283] on div "Ei oma tähtsust aga alates 08.10 sobib juba . [PERSON_NAME] on [EMAIL_ADDRESS][…" at bounding box center [437, 304] width 287 height 43
copy link "[EMAIL_ADDRESS][DOMAIN_NAME]"
click at [470, 333] on div "Estonian" at bounding box center [441, 334] width 58 height 22
click at [506, 386] on div "Estonian to Estonian Võta vestlus üle" at bounding box center [533, 384] width 113 height 26
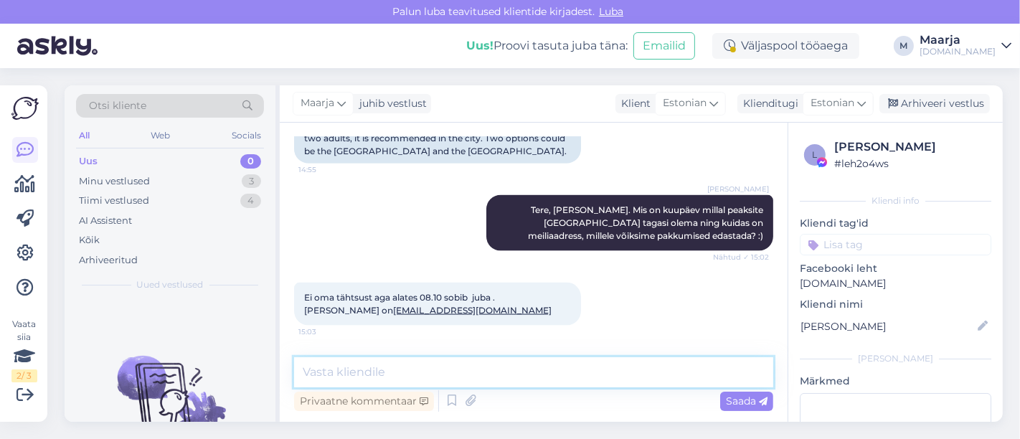
click at [443, 382] on textarea at bounding box center [533, 372] width 479 height 30
paste textarea "Vastavalt [PERSON_NAME], võrdlesin kõiki Egiptuse reise Teile sobival ajal ning…"
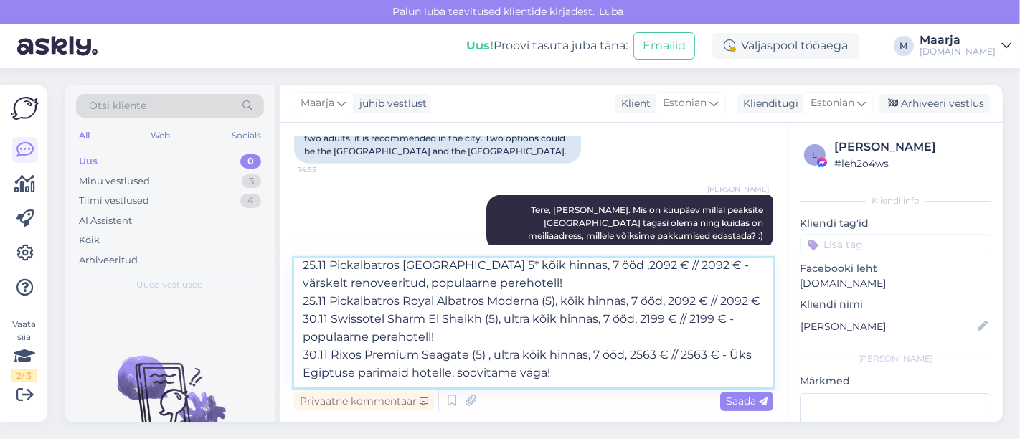
scroll to position [0, 0]
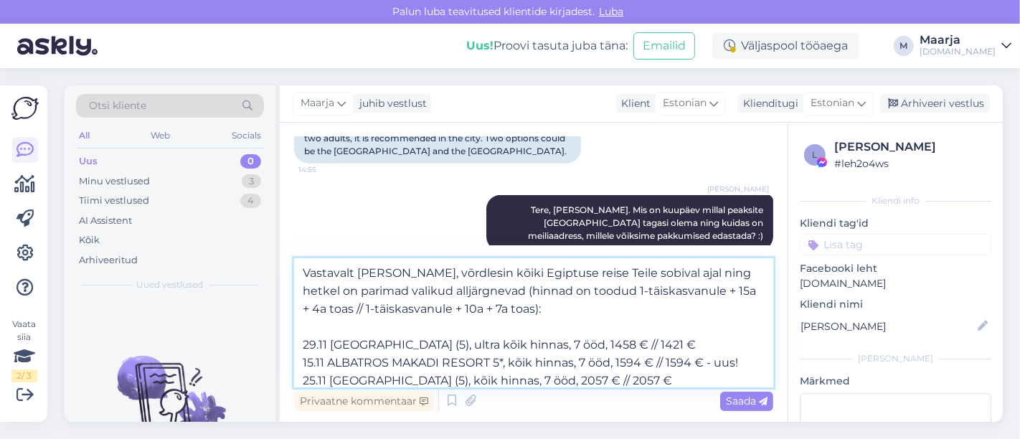
click at [331, 280] on textarea "Vastavalt [PERSON_NAME], võrdlesin kõiki Egiptuse reise Teile sobival ajal ning…" at bounding box center [533, 322] width 479 height 129
click at [299, 308] on textarea "Vastavalt [PERSON_NAME], võrdlesin kõiki Egiptuse reise Teile sobival ajal ning…" at bounding box center [533, 322] width 479 height 129
type textarea "Vastavalt [PERSON_NAME], võrdlesin kõiki Egiptuse reise Teile sobival ajal ning…"
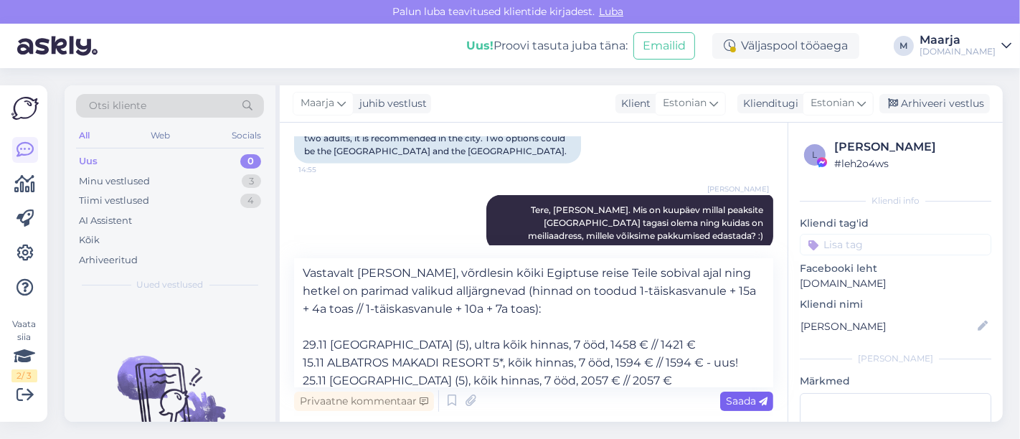
click at [508, 402] on div "Saada" at bounding box center [746, 401] width 53 height 19
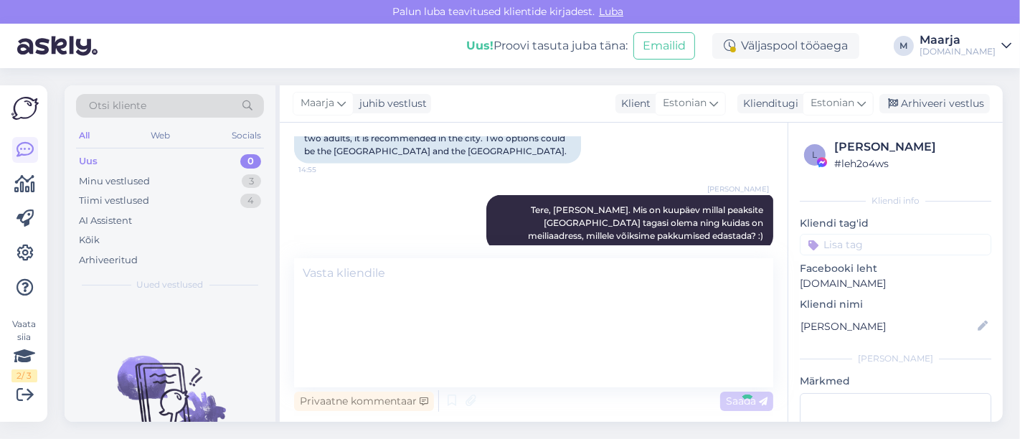
scroll to position [9753, 0]
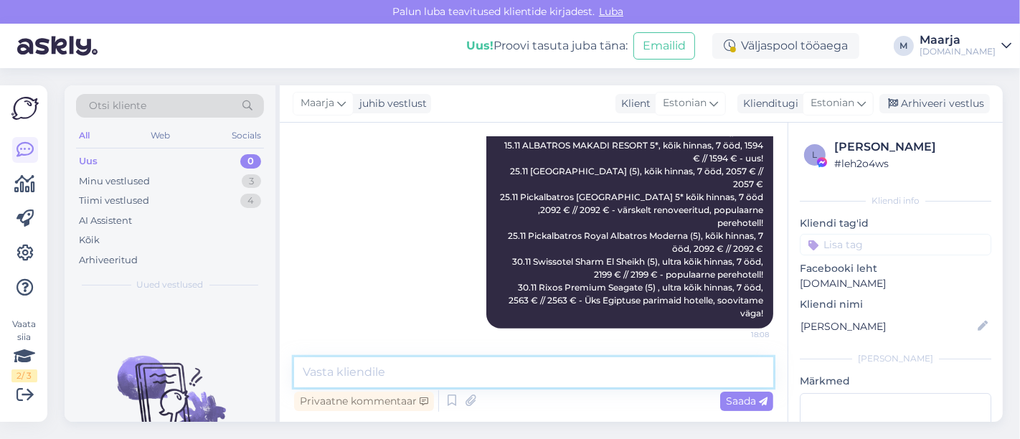
click at [508, 374] on textarea at bounding box center [533, 372] width 479 height 30
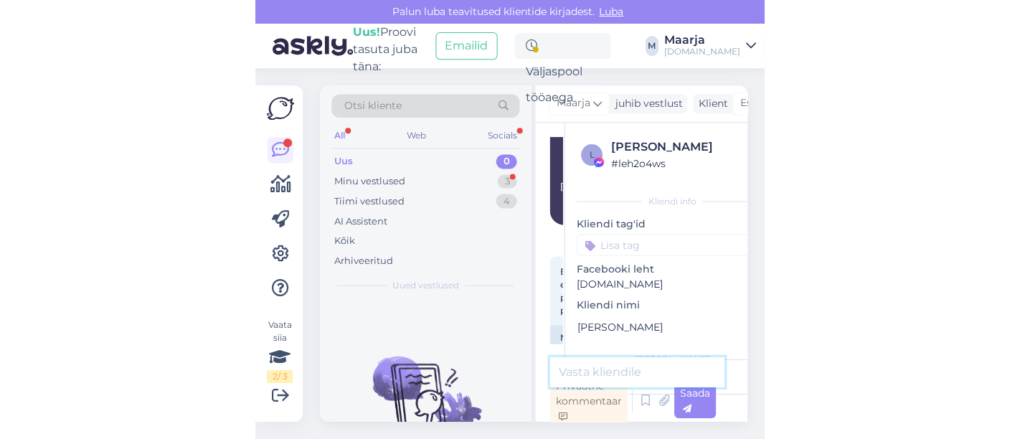
scroll to position [19260, 0]
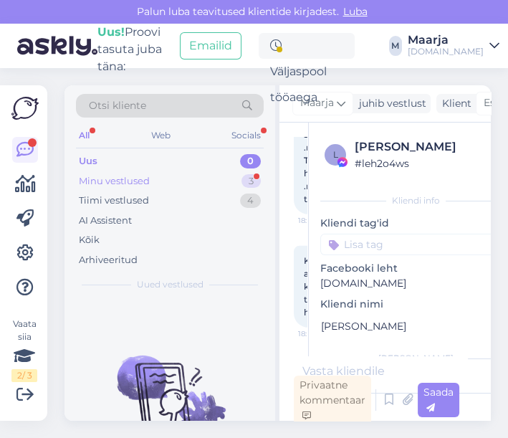
click at [161, 179] on div "Minu vestlused 3" at bounding box center [170, 181] width 188 height 20
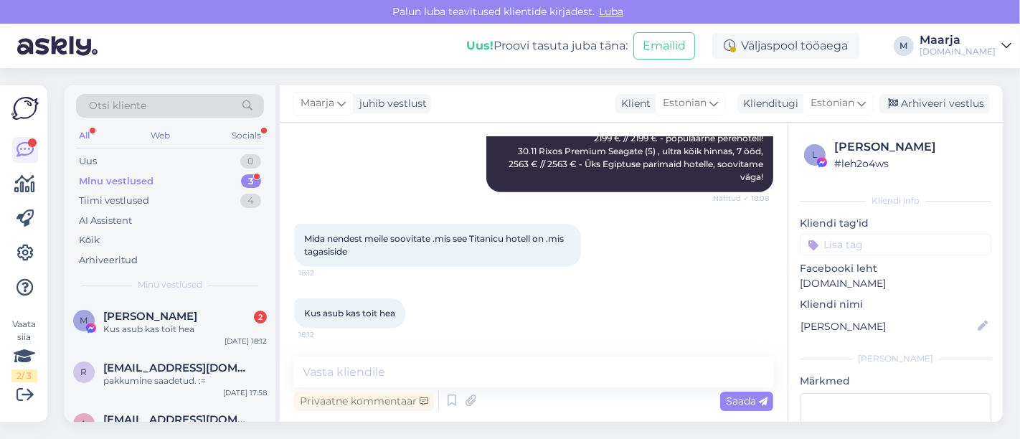
scroll to position [9889, 0]
click at [430, 384] on textarea at bounding box center [533, 372] width 479 height 30
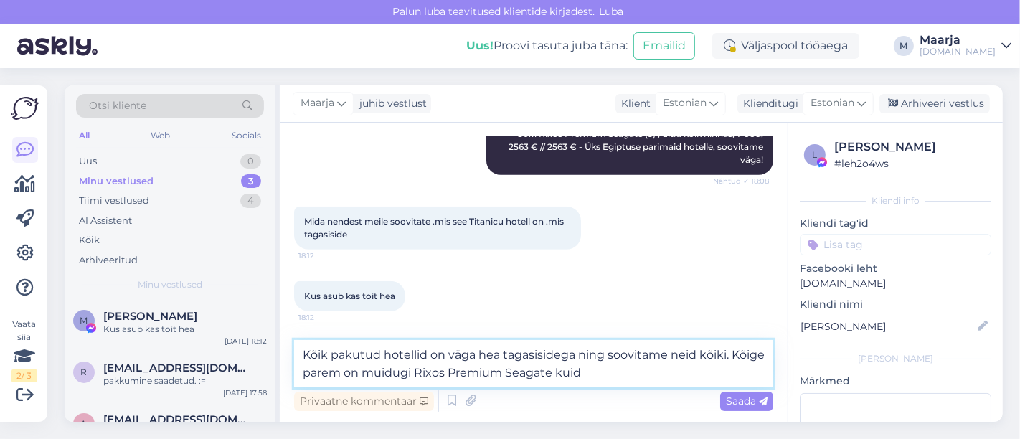
scroll to position [9906, 0]
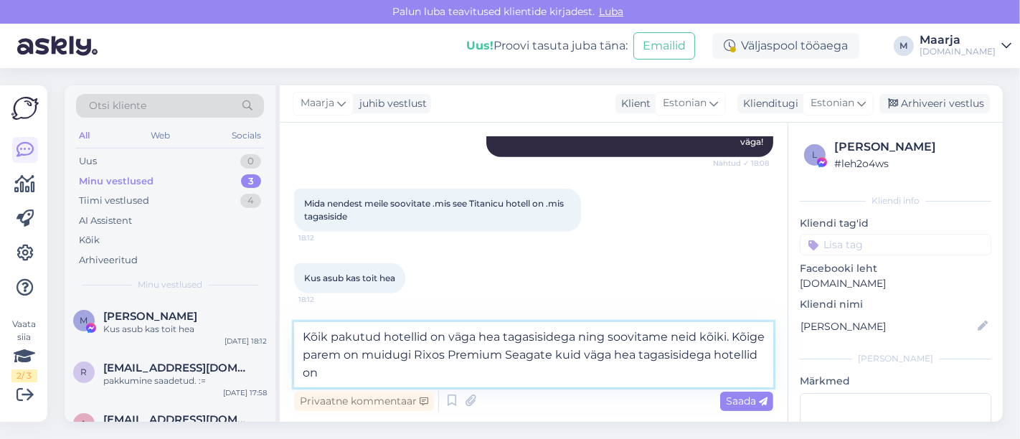
click at [508, 357] on textarea "Kõik pakutud hotellid on väga hea tagasisidega ning soovitame neid kõiki. Kõige…" at bounding box center [533, 354] width 479 height 65
drag, startPoint x: 506, startPoint y: 371, endPoint x: 427, endPoint y: 376, distance: 79.0
click at [427, 376] on textarea "Kõik pakutud hotellid on väga hea tagasisidega ning soovitame neid kõiki. Kõige…" at bounding box center [533, 354] width 479 height 65
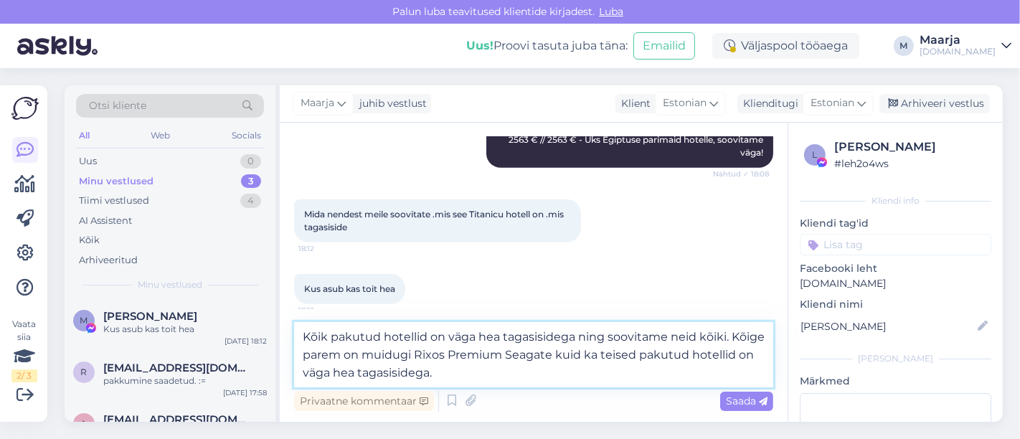
scroll to position [9763, 0]
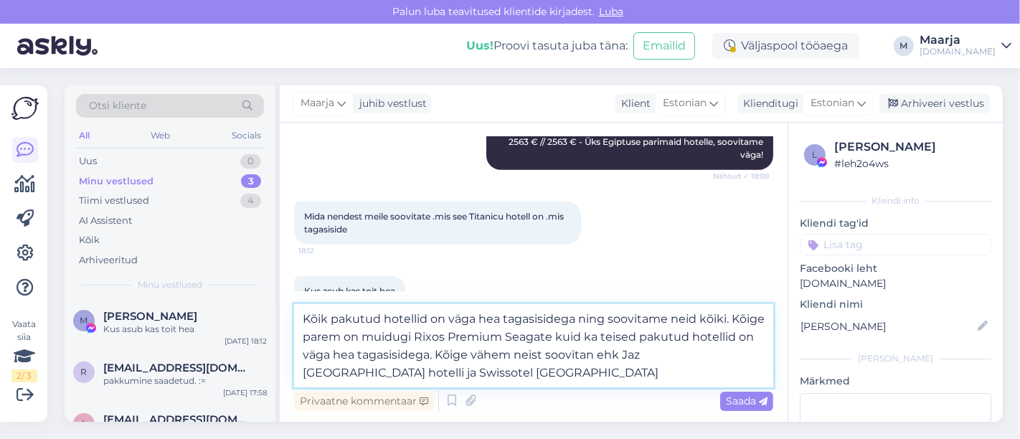
type textarea "Kõik pakutud hotellid on väga hea tagasisidega ning soovitame neid kõiki. Kõige…"
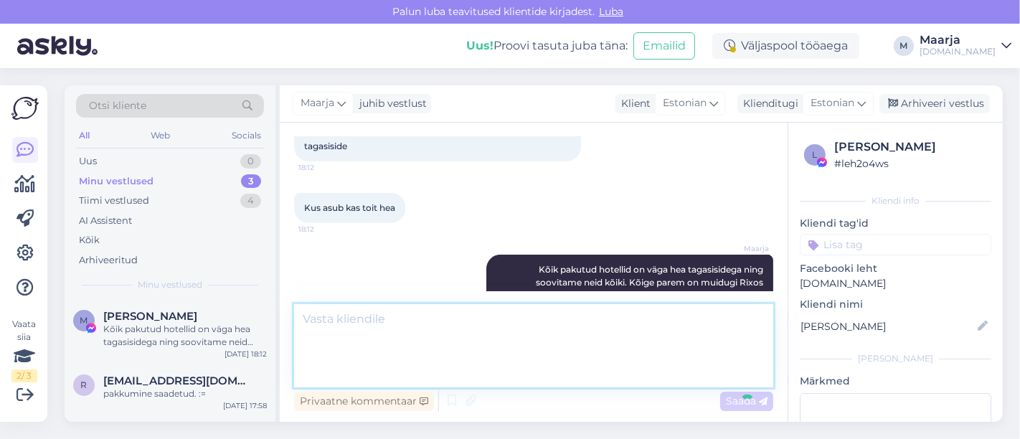
scroll to position [10002, 0]
